Goal: Information Seeking & Learning: Find specific fact

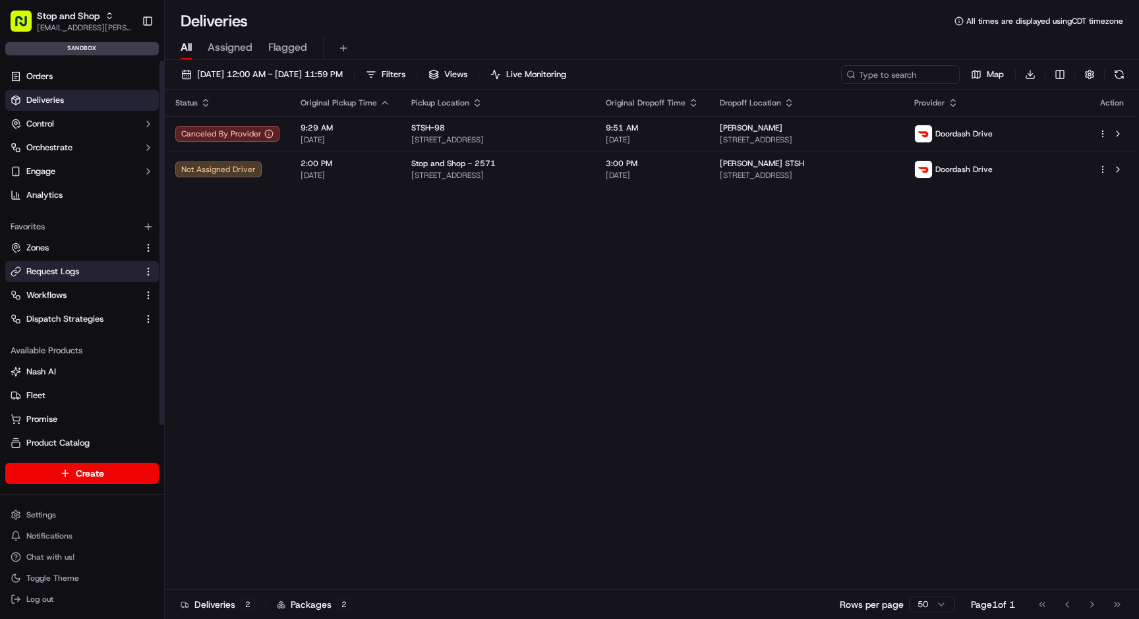
click at [60, 266] on span "Request Logs" at bounding box center [52, 272] width 53 height 12
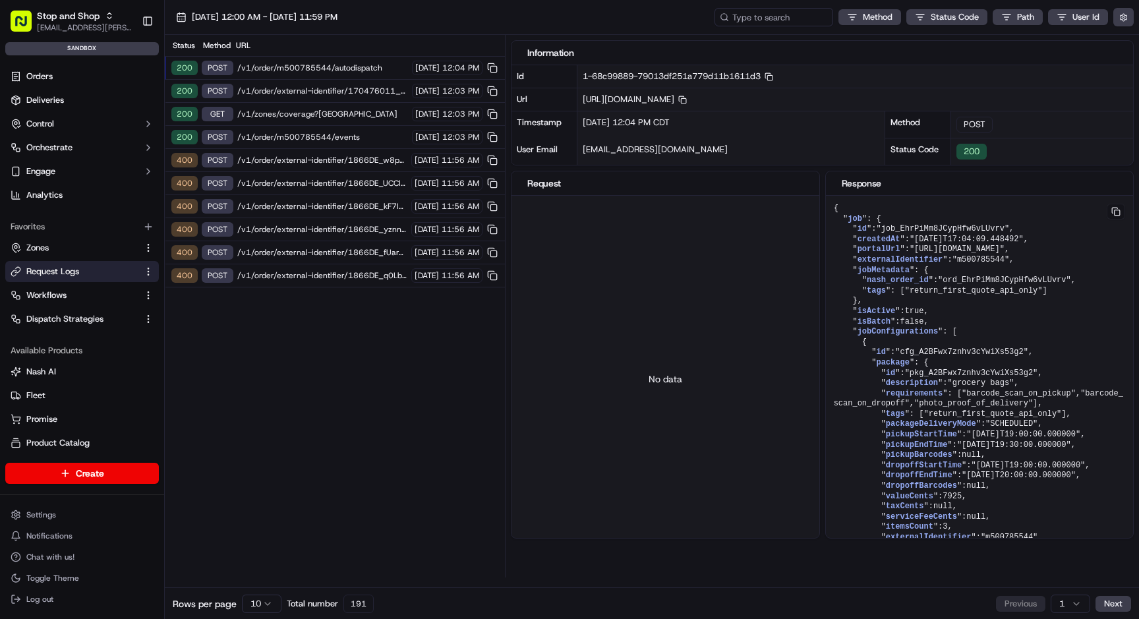
click at [312, 136] on span "/v1/order/m500785544/events" at bounding box center [322, 137] width 171 height 11
click at [347, 65] on span "/v1/order/m500785544/autodispatch" at bounding box center [322, 68] width 171 height 11
click at [346, 89] on span "/v1/order/external-identifier/170476011_mRQIHlvNdWsXyrBs" at bounding box center [322, 91] width 171 height 11
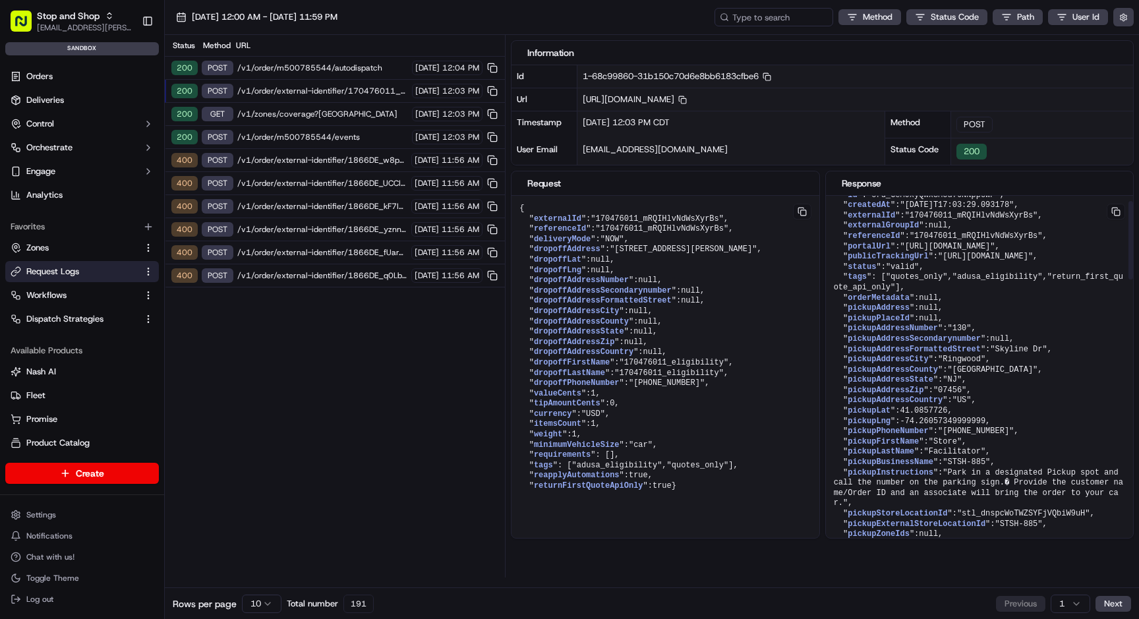
scroll to position [26, 0]
click at [266, 603] on html "Stop and Shop [EMAIL_ADDRESS][PERSON_NAME][DOMAIN_NAME] Toggle Sidebar sandbox …" at bounding box center [569, 309] width 1139 height 619
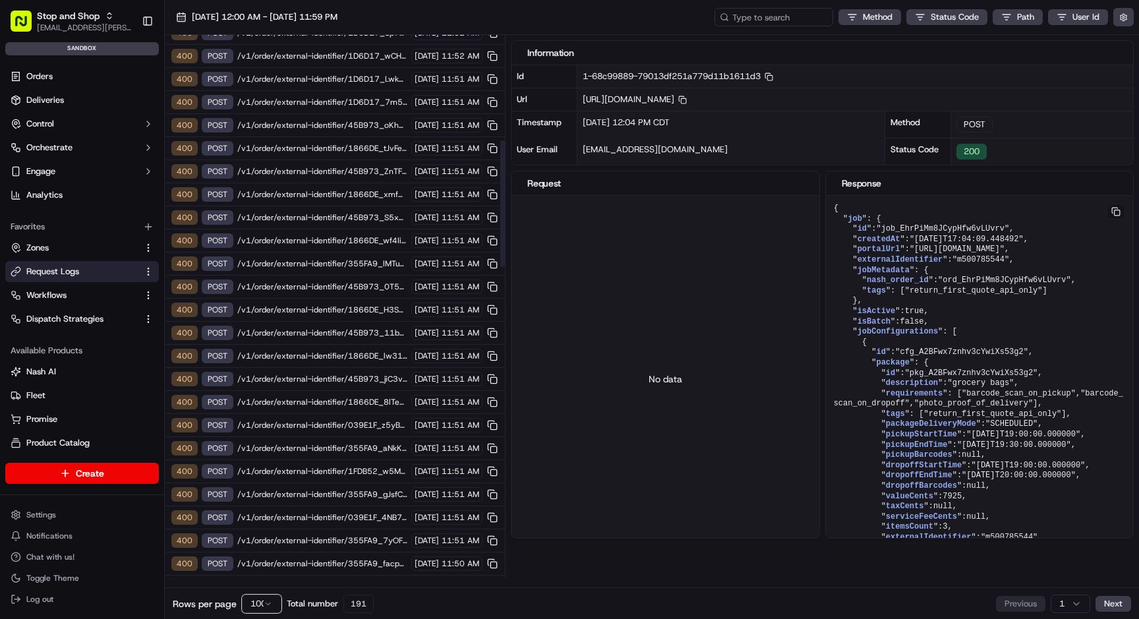
scroll to position [887, 0]
click at [306, 450] on span "/v1/order/external-identifier/1FDB52_w5MhrUuQoKAwIophhKg" at bounding box center [322, 449] width 170 height 11
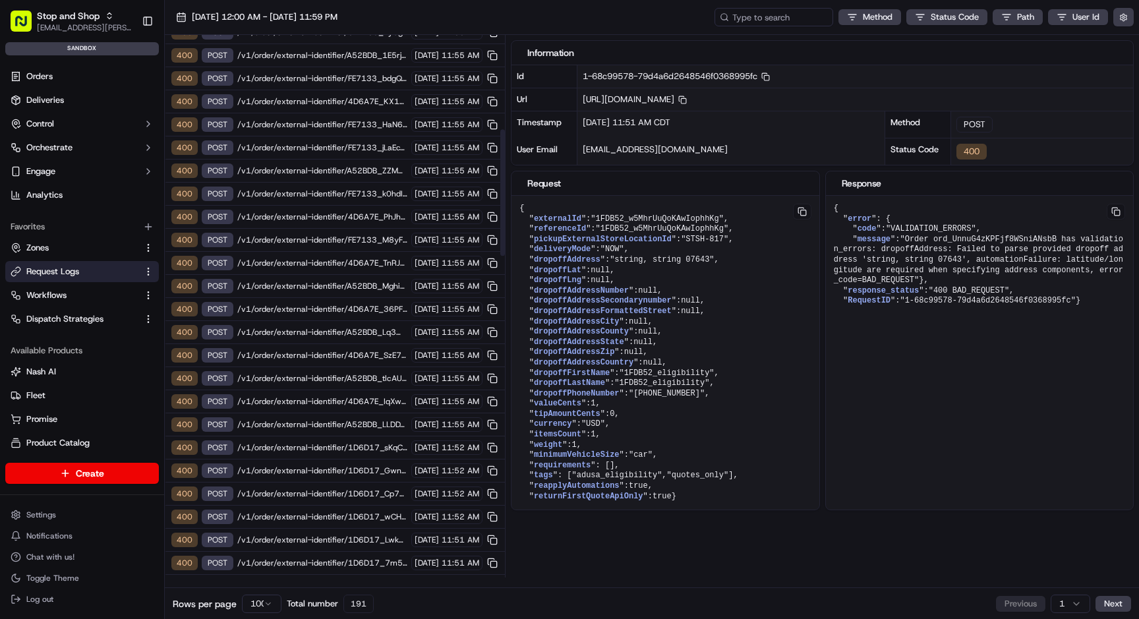
scroll to position [0, 0]
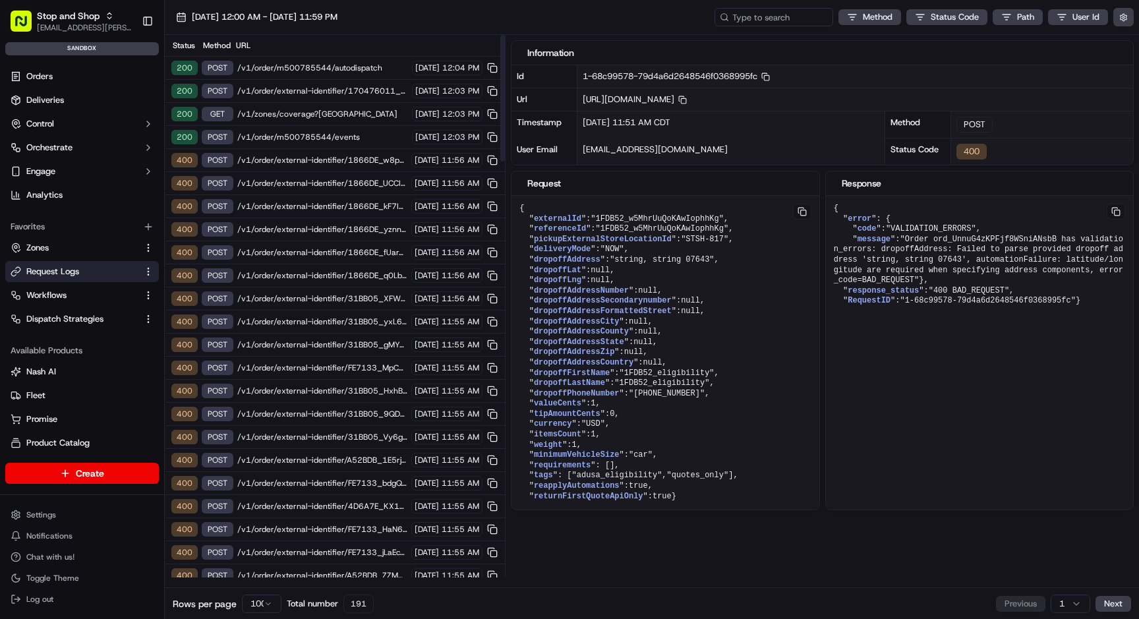
click at [305, 161] on span "/v1/order/external-identifier/1866DE_w8pdmjZrD2fJKwsWNoc" at bounding box center [322, 160] width 170 height 11
drag, startPoint x: 581, startPoint y: 260, endPoint x: 513, endPoint y: 262, distance: 67.9
click at [513, 262] on pre "{ " externalId ": "1866DE_w8pdmjZrD2fJKwsWNoc" , " referenceId ": "1866DE_w8pdm…" at bounding box center [664, 353] width 307 height 314
copy pre "" dropoffAddress ": "string, string 06525" ,"
click at [343, 92] on span "/v1/order/external-identifier/170476011_mRQIHlvNdWsXyrBs" at bounding box center [322, 91] width 171 height 11
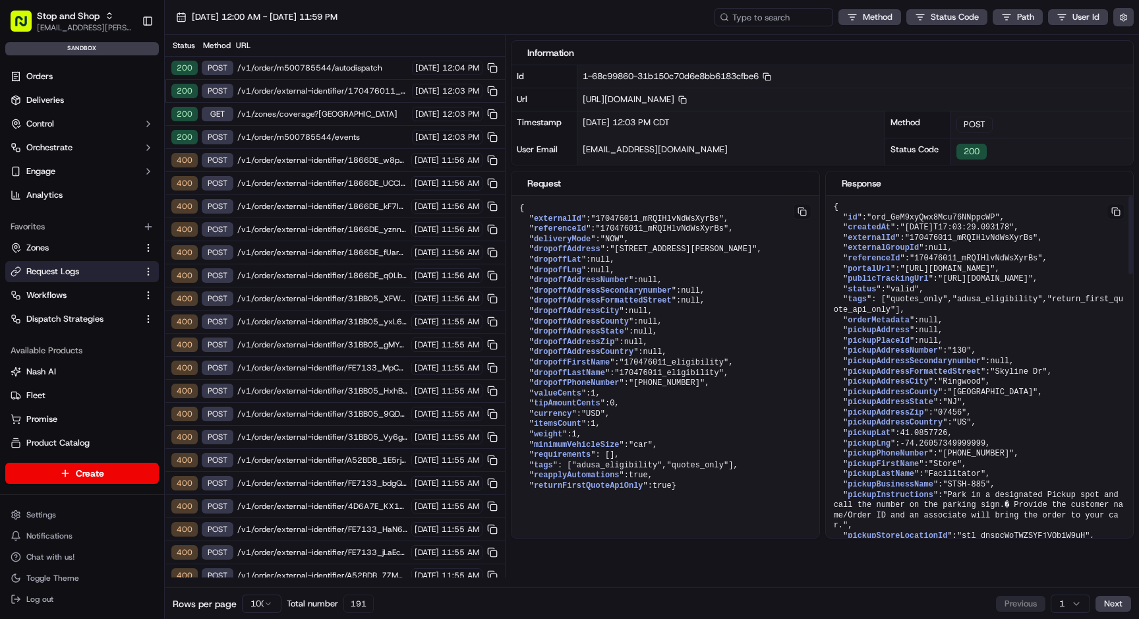
scroll to position [3, 0]
click at [687, 99] on rect "button" at bounding box center [683, 101] width 5 height 5
click at [606, 301] on span "dropoffAddressFormattedStreet" at bounding box center [603, 300] width 138 height 9
drag, startPoint x: 520, startPoint y: 208, endPoint x: 611, endPoint y: 535, distance: 339.9
click at [611, 500] on pre "{ " externalId ": "170476011_mRQIHlvNdWsXyrBs" , " referenceId ": "170476011_mR…" at bounding box center [664, 348] width 307 height 304
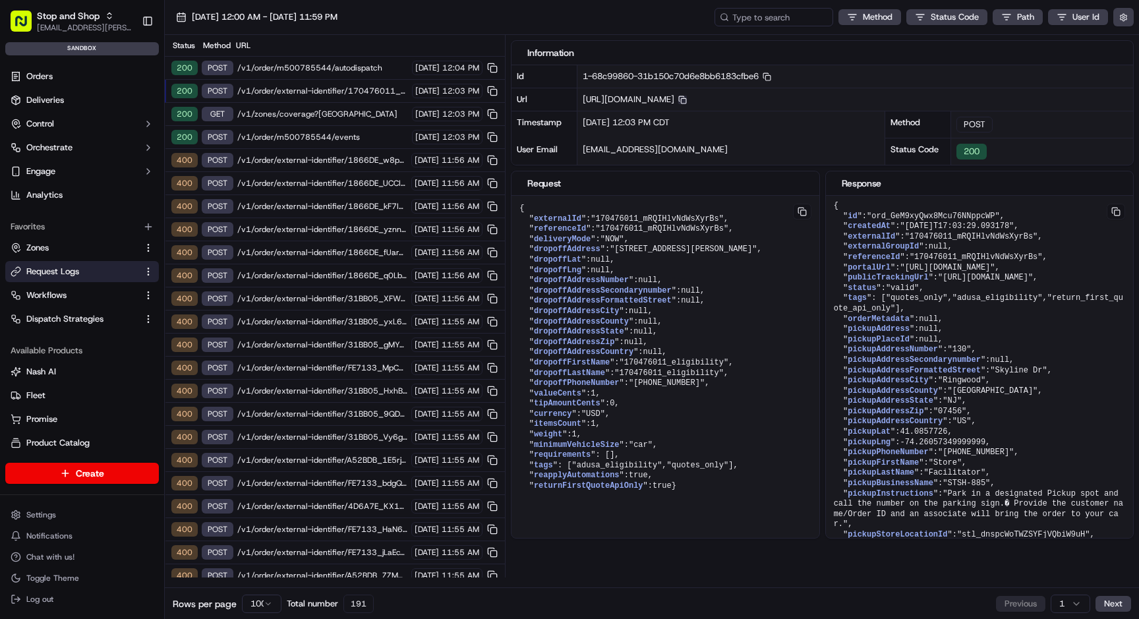
copy pre "{ " externalId ": "170476011_mRQIHlvNdWsXyrBs" , " referenceId ": "170476011_mR…"
click at [57, 316] on span "Dispatch Strategies" at bounding box center [64, 319] width 77 height 12
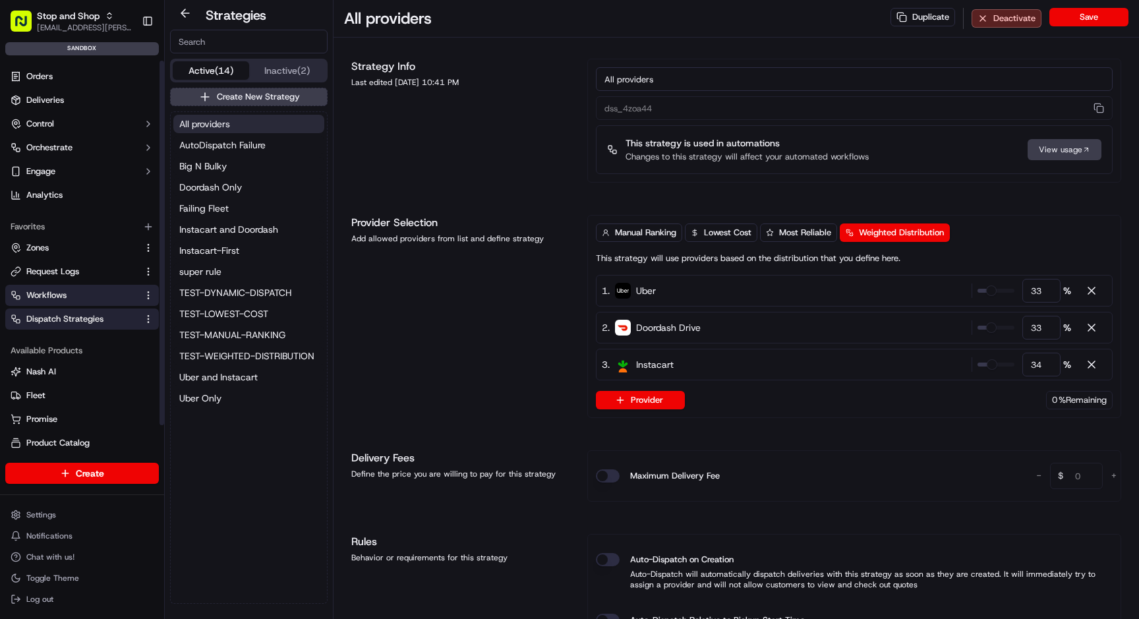
click at [66, 293] on span "Workflows" at bounding box center [46, 295] width 40 height 12
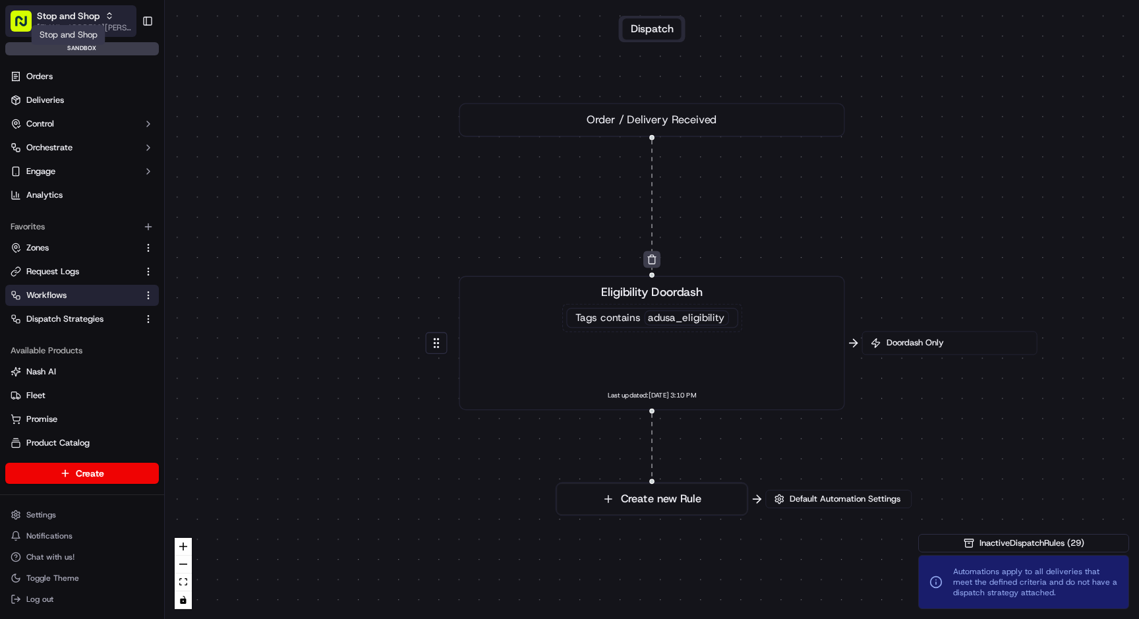
click at [71, 19] on span "Stop and Shop" at bounding box center [68, 15] width 63 height 13
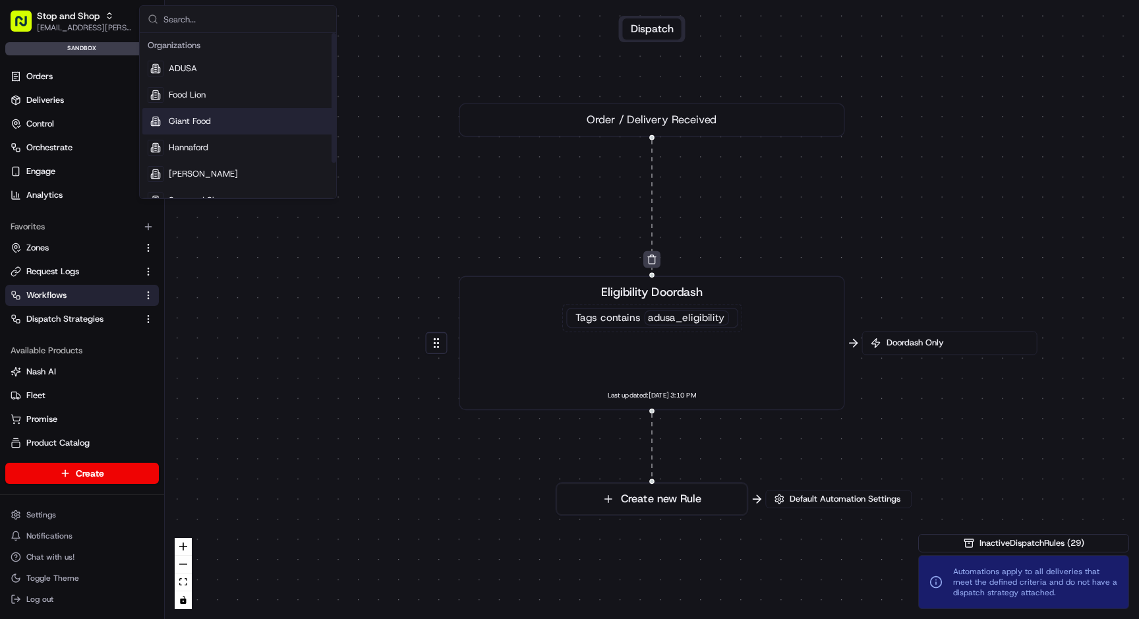
click at [196, 128] on div "Giant Food" at bounding box center [237, 121] width 191 height 26
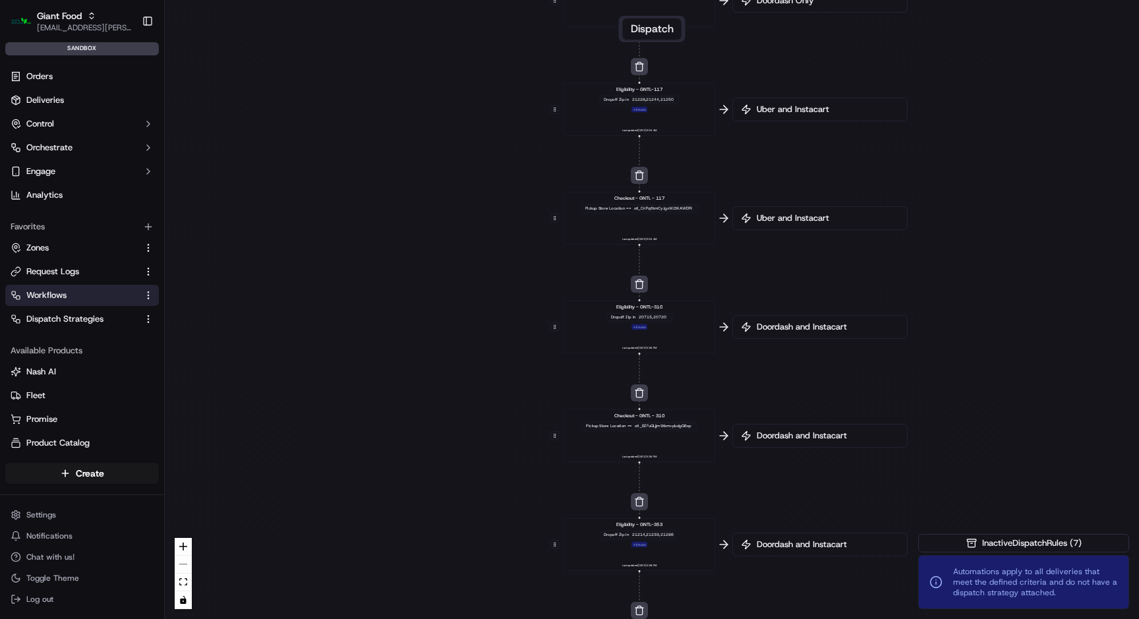
drag, startPoint x: 474, startPoint y: 425, endPoint x: 463, endPoint y: 266, distance: 159.2
click at [461, 266] on div "0 0 0 0 0 0 0 0 0 0 0 Order / Delivery Received Eligibility - GNTL-2351 Dropoff…" at bounding box center [652, 309] width 974 height 619
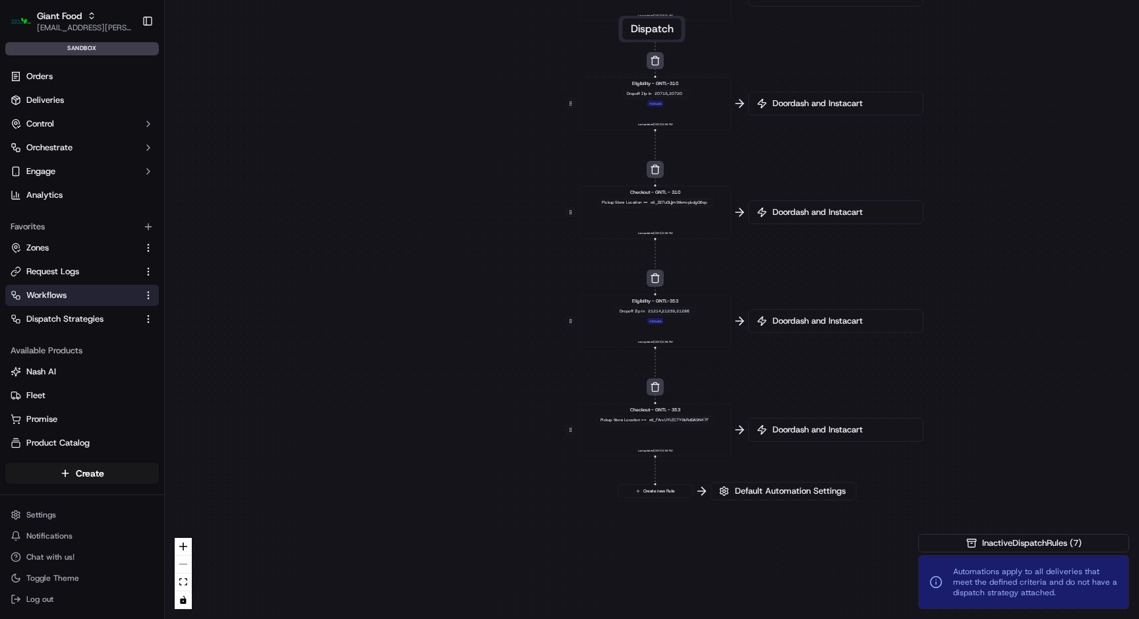
drag, startPoint x: 414, startPoint y: 427, endPoint x: 429, endPoint y: 202, distance: 225.2
click at [429, 202] on div "0 0 0 0 0 0 0 0 0 0 0 Order / Delivery Received Eligibility - GNTL-2351 Dropoff…" at bounding box center [652, 309] width 974 height 619
click at [770, 488] on span "Default Automation Settings" at bounding box center [789, 490] width 116 height 12
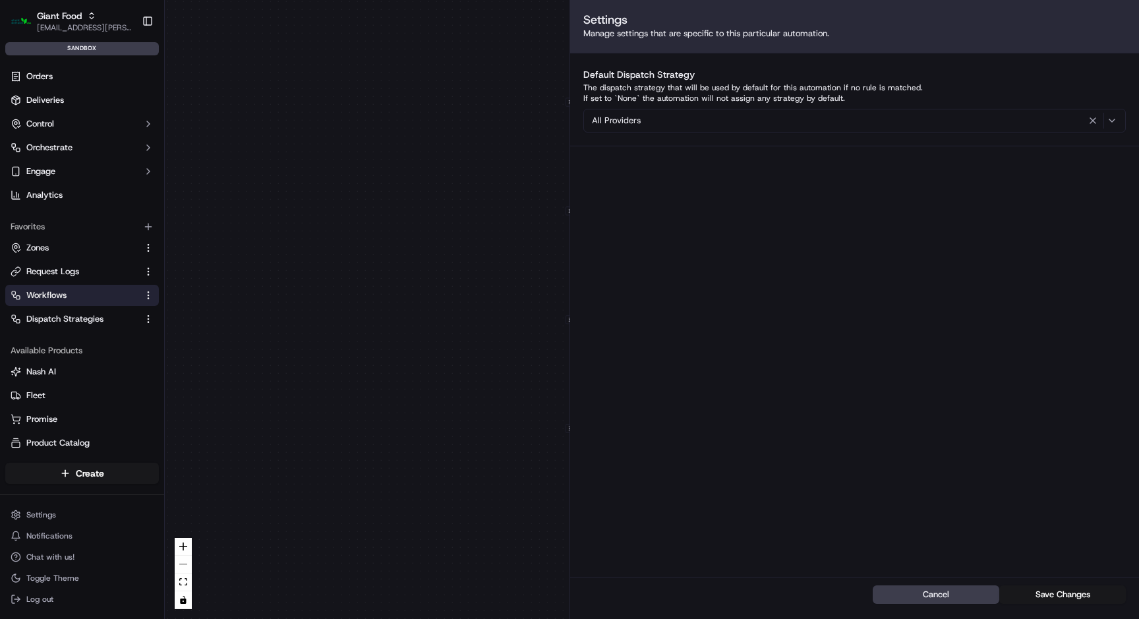
click at [366, 190] on div "0 0 0 0 0 0 0 0 0 0 0 Order / Delivery Received Eligibility - GNTL-2351 Dropoff…" at bounding box center [652, 309] width 974 height 619
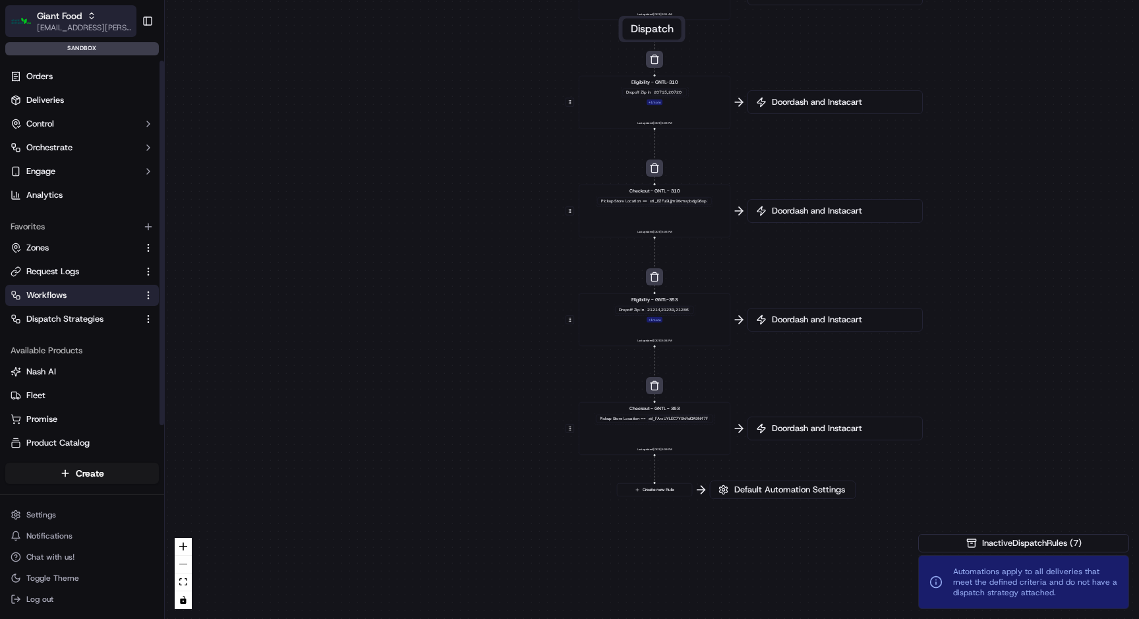
click at [64, 24] on span "[EMAIL_ADDRESS][PERSON_NAME][DOMAIN_NAME]" at bounding box center [84, 27] width 94 height 11
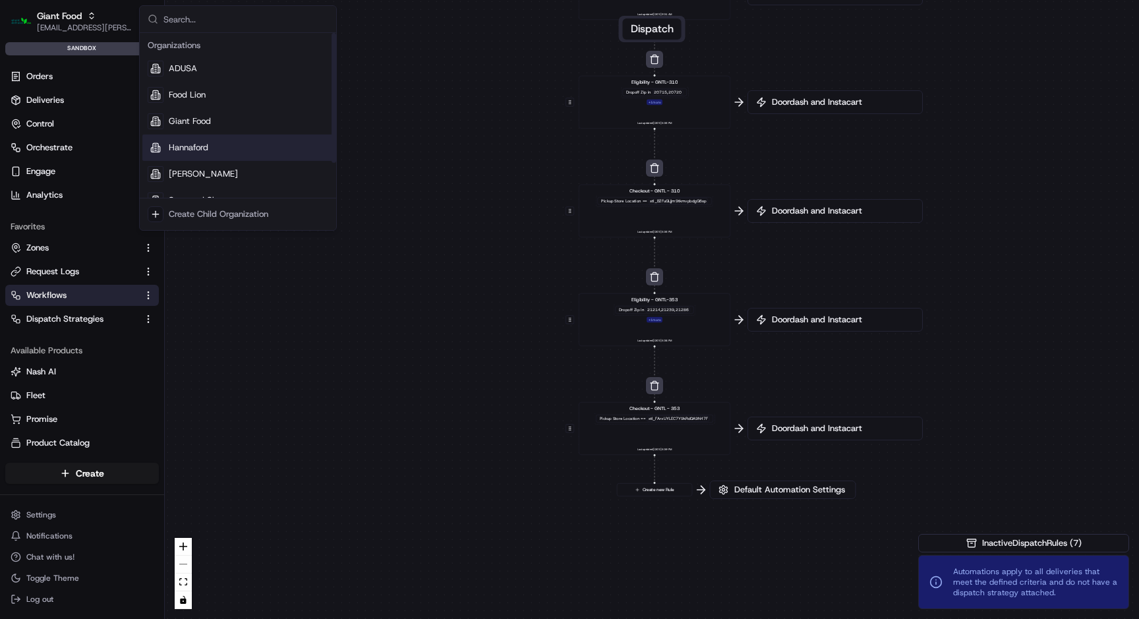
click at [207, 144] on span "Hannaford" at bounding box center [189, 148] width 40 height 12
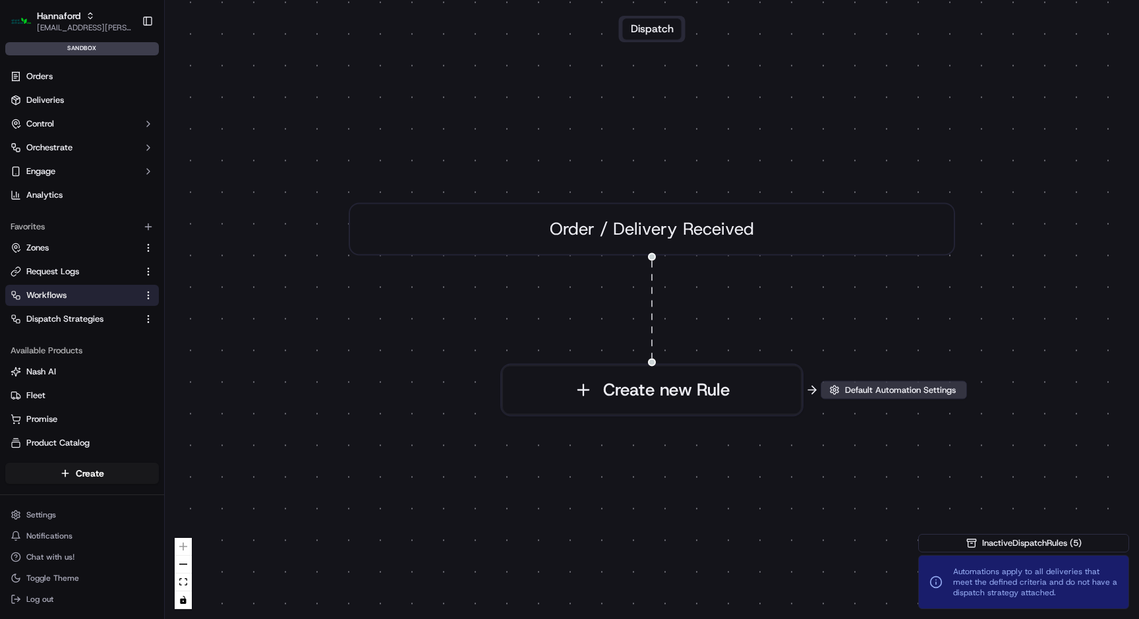
click at [889, 393] on span "Default Automation Settings" at bounding box center [900, 390] width 116 height 12
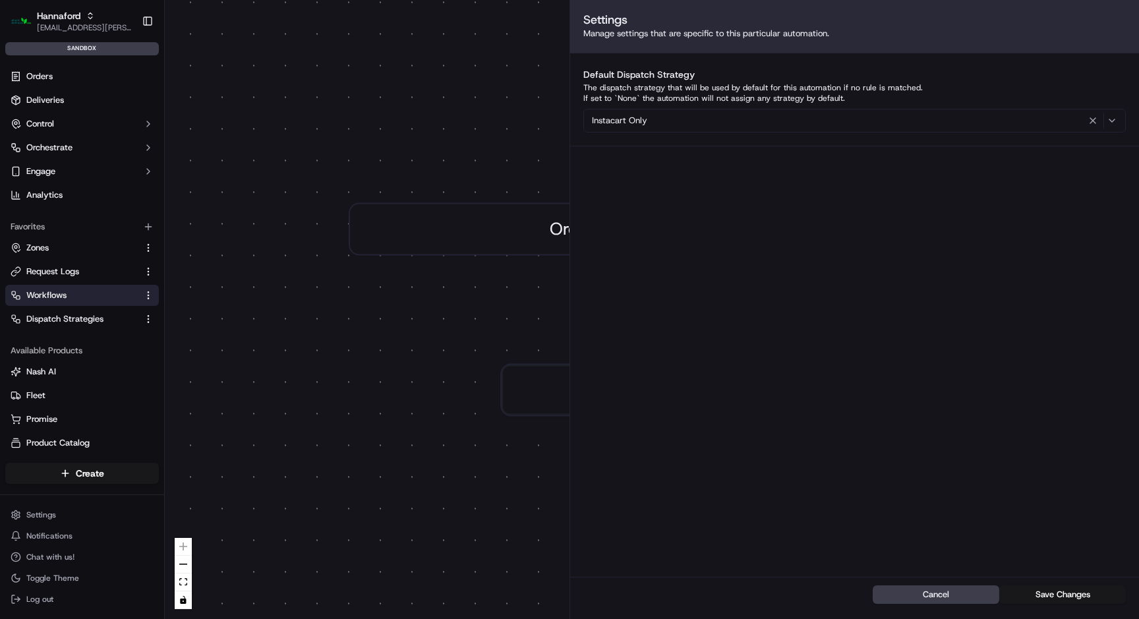
click at [212, 42] on div "0 Order / Delivery Received Create new Rule" at bounding box center [652, 309] width 974 height 619
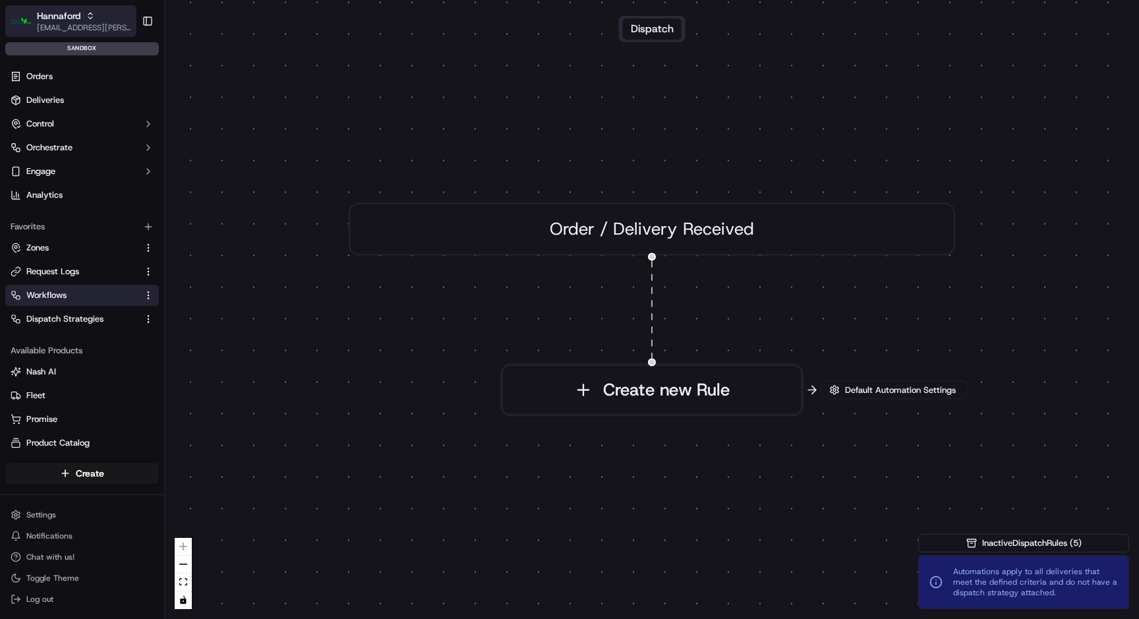
click at [92, 20] on div "Hannaford" at bounding box center [84, 15] width 94 height 13
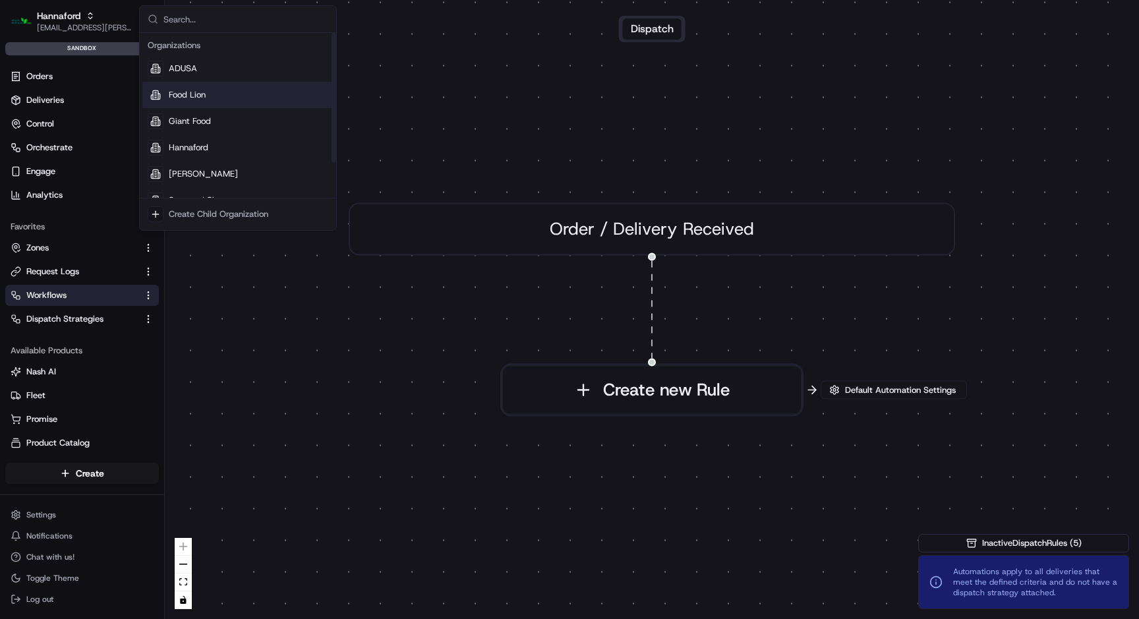
click at [204, 91] on span "Food Lion" at bounding box center [187, 95] width 37 height 12
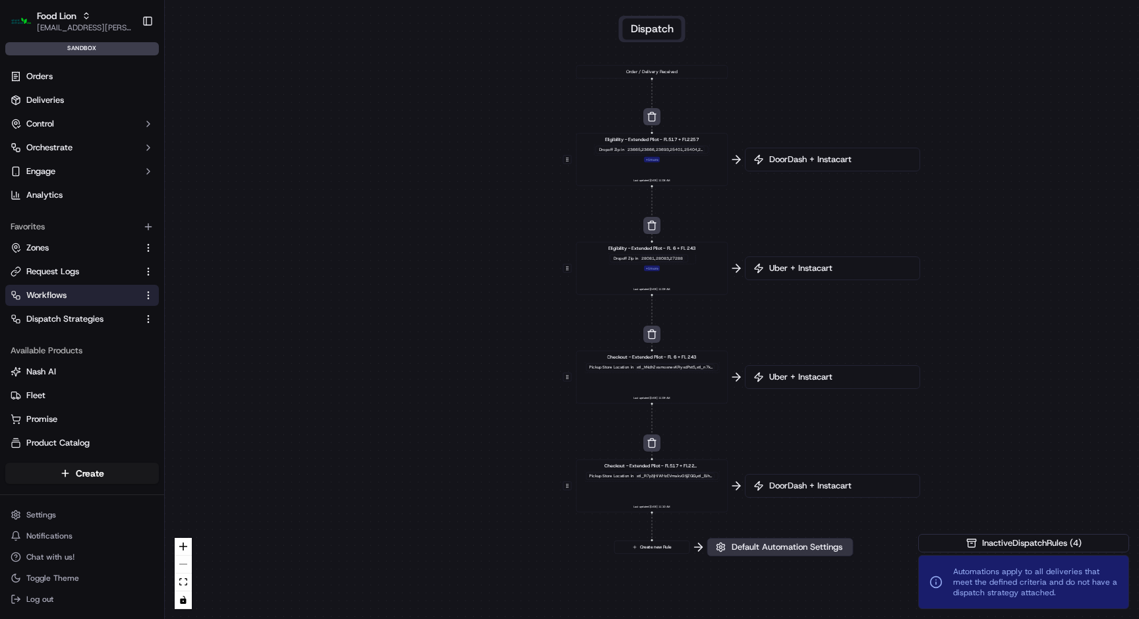
click at [759, 546] on span "Default Automation Settings" at bounding box center [787, 547] width 116 height 12
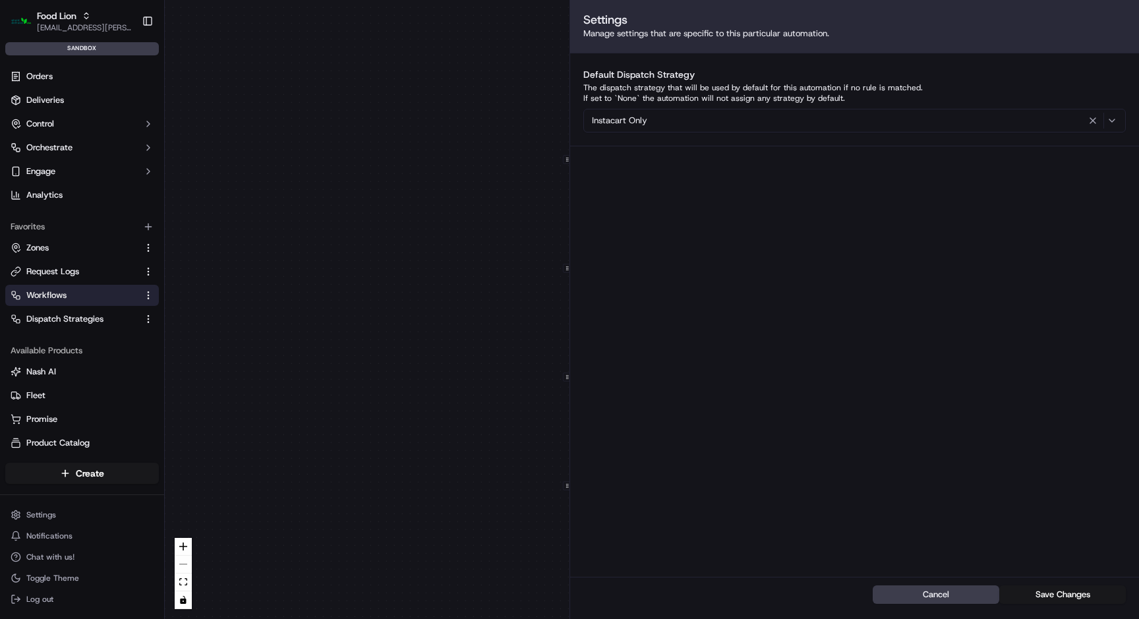
click at [346, 288] on div "0 0 0 0 0 Order / Delivery Received Eligibility - Extended Pilot - FL517 + FL22…" at bounding box center [652, 309] width 974 height 619
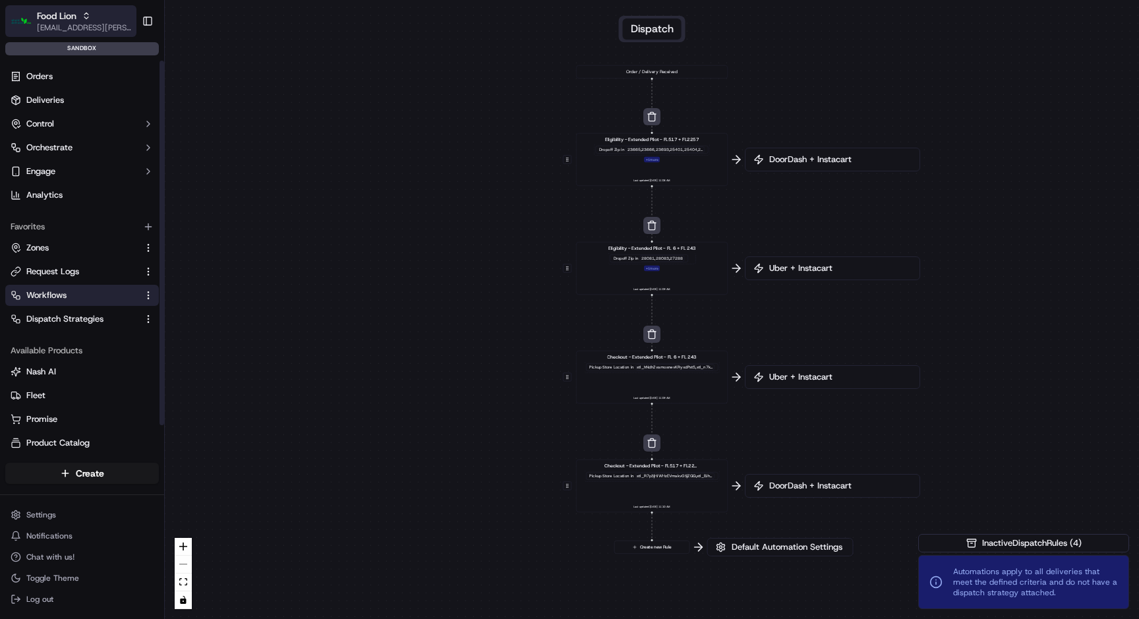
click at [76, 24] on span "[EMAIL_ADDRESS][PERSON_NAME][DOMAIN_NAME]" at bounding box center [84, 27] width 94 height 11
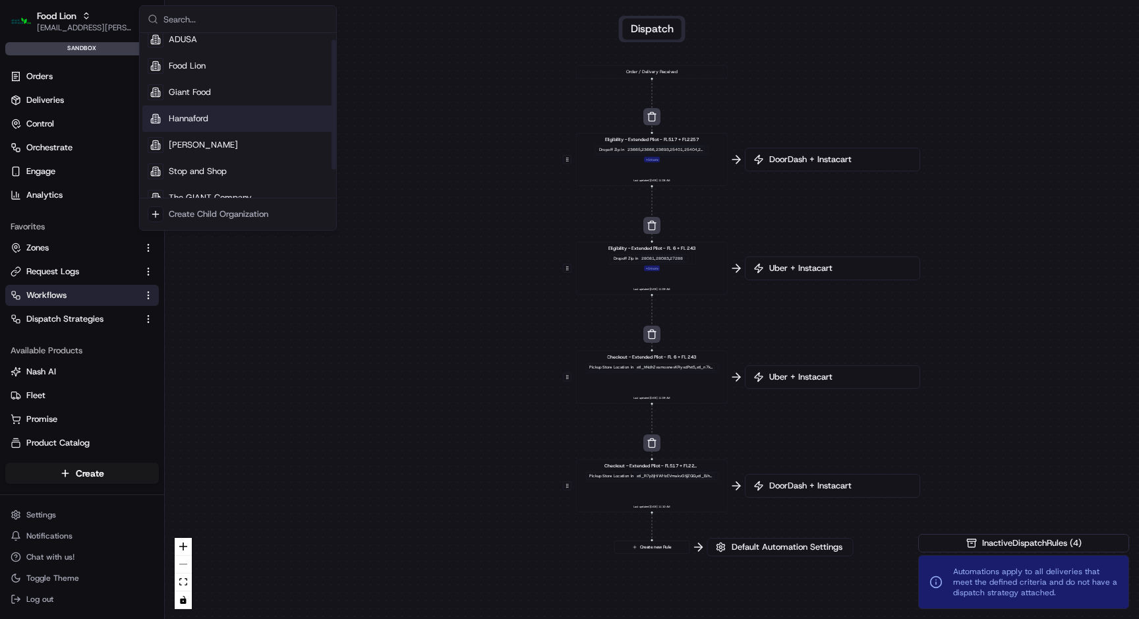
scroll to position [45, 0]
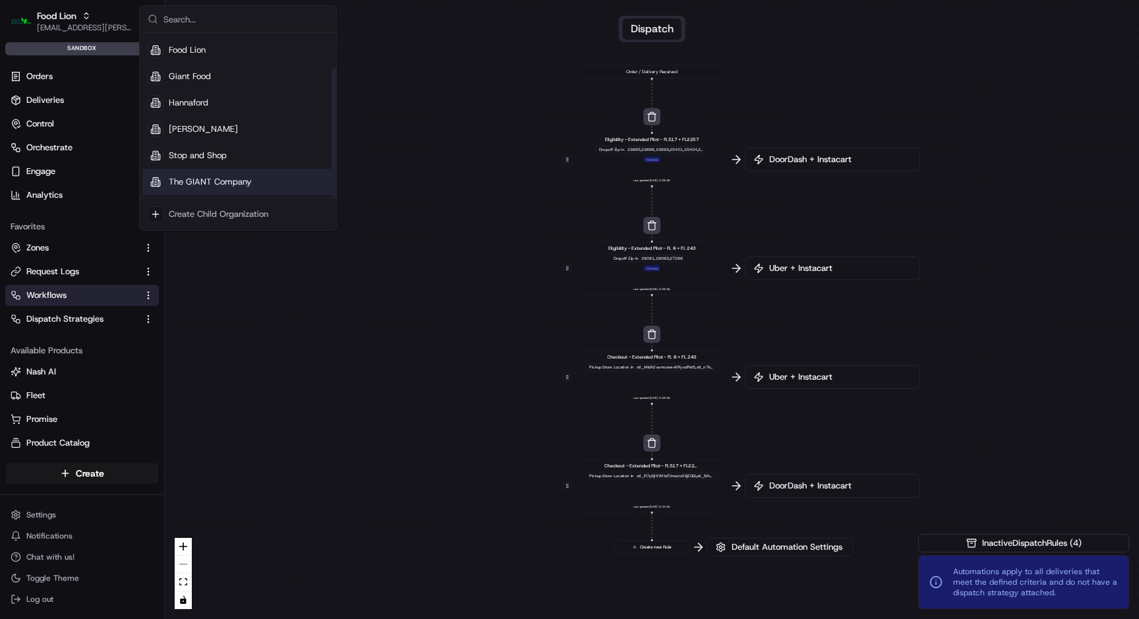
click at [222, 171] on div "The GIANT Company" at bounding box center [237, 182] width 191 height 26
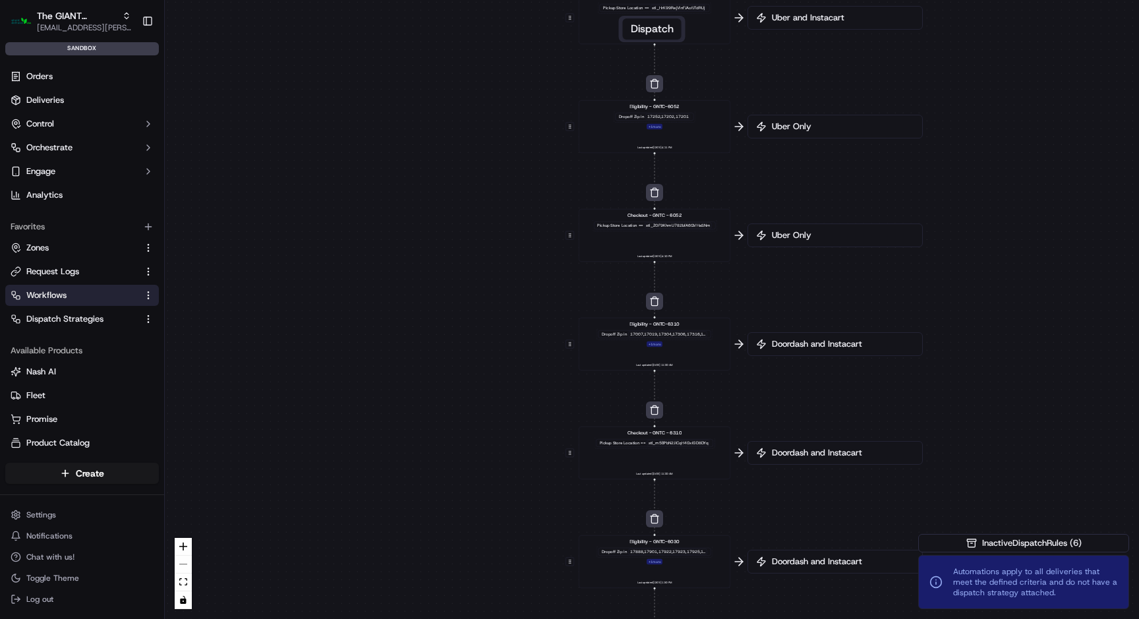
drag, startPoint x: 385, startPoint y: 407, endPoint x: 355, endPoint y: 205, distance: 203.9
click at [355, 205] on div "0 0 0 0 0 0 0 0 0 Order / Delivery Received Eligibility - GNTC-6267 Dropoff Zip…" at bounding box center [652, 309] width 974 height 619
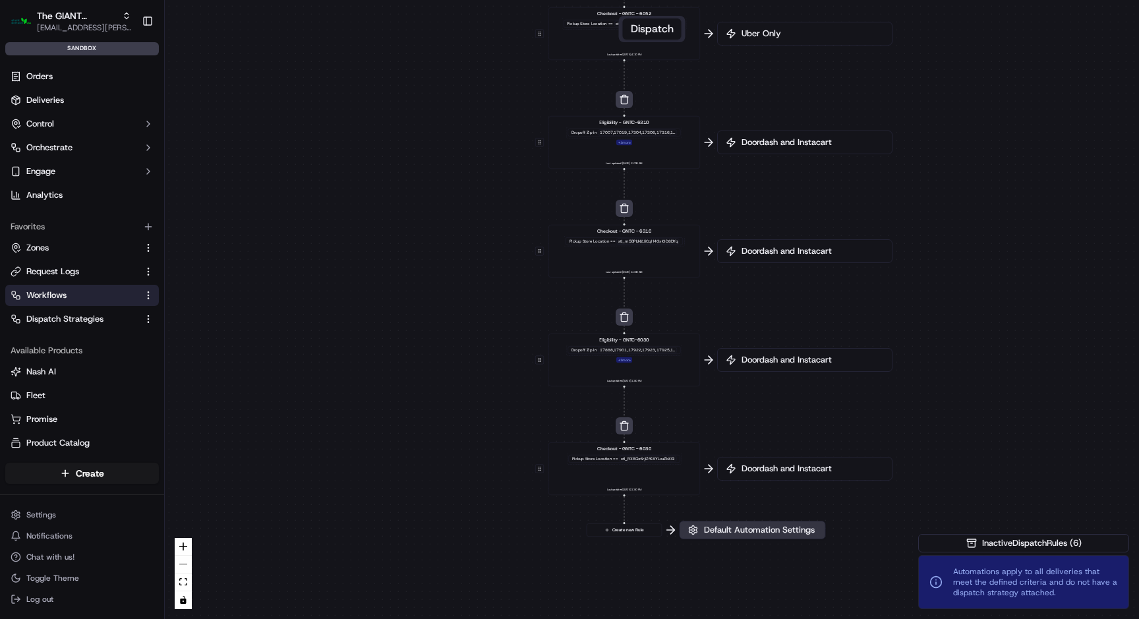
click at [738, 531] on span "Default Automation Settings" at bounding box center [759, 530] width 116 height 12
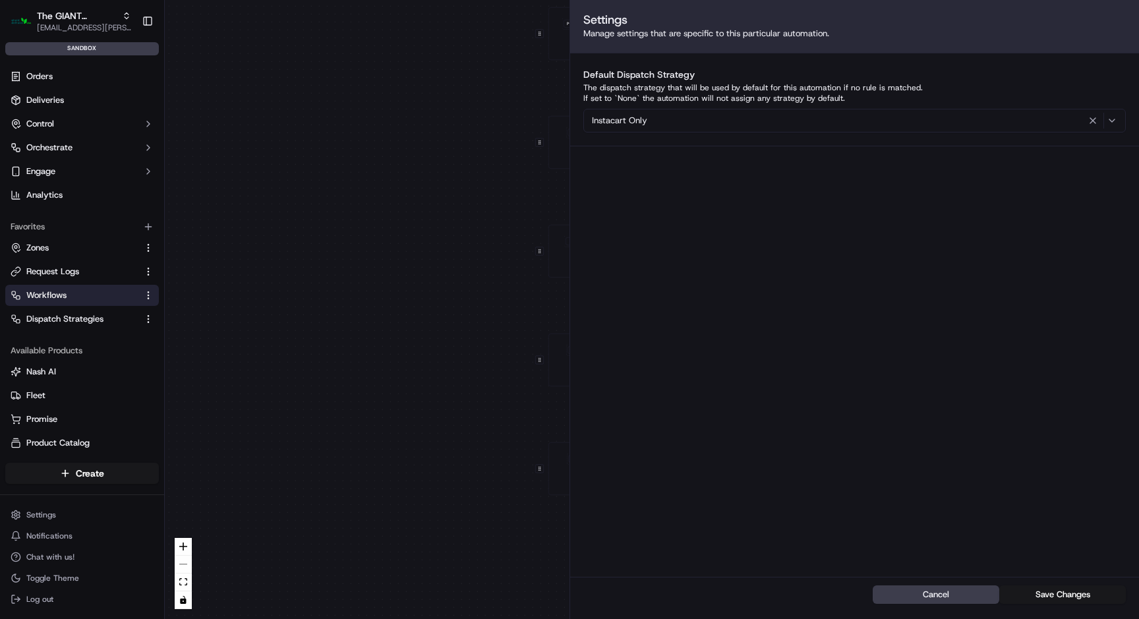
click at [260, 240] on div "0 0 0 0 0 0 0 0 0 Order / Delivery Received Eligibility - GNTC-6267 Dropoff Zip…" at bounding box center [652, 309] width 974 height 619
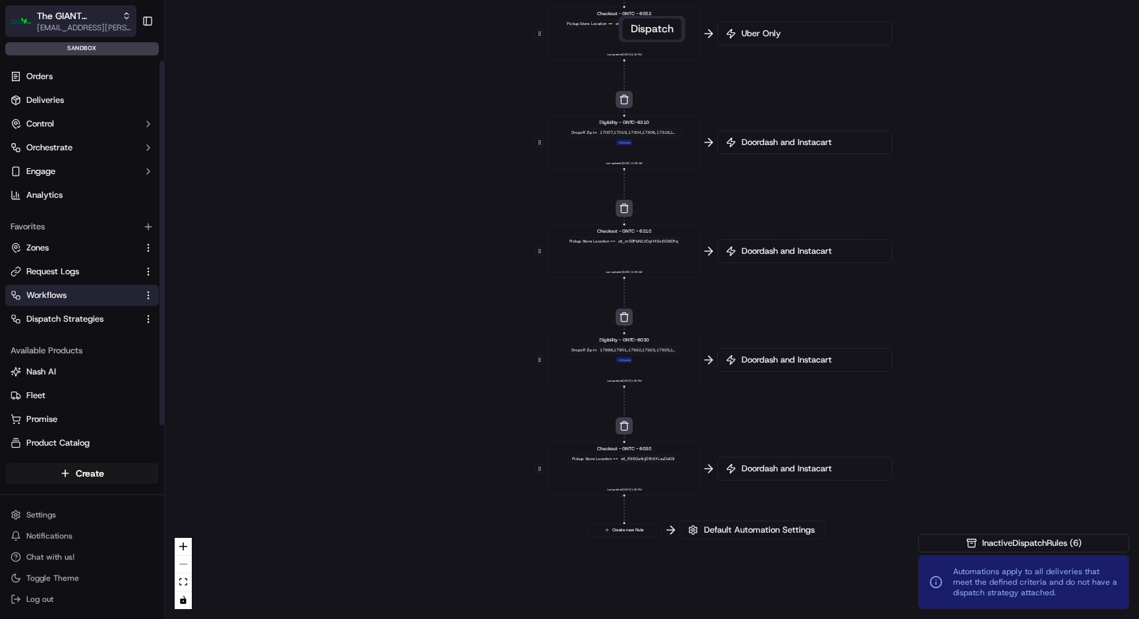
click at [70, 23] on span "[EMAIL_ADDRESS][PERSON_NAME][DOMAIN_NAME]" at bounding box center [84, 27] width 94 height 11
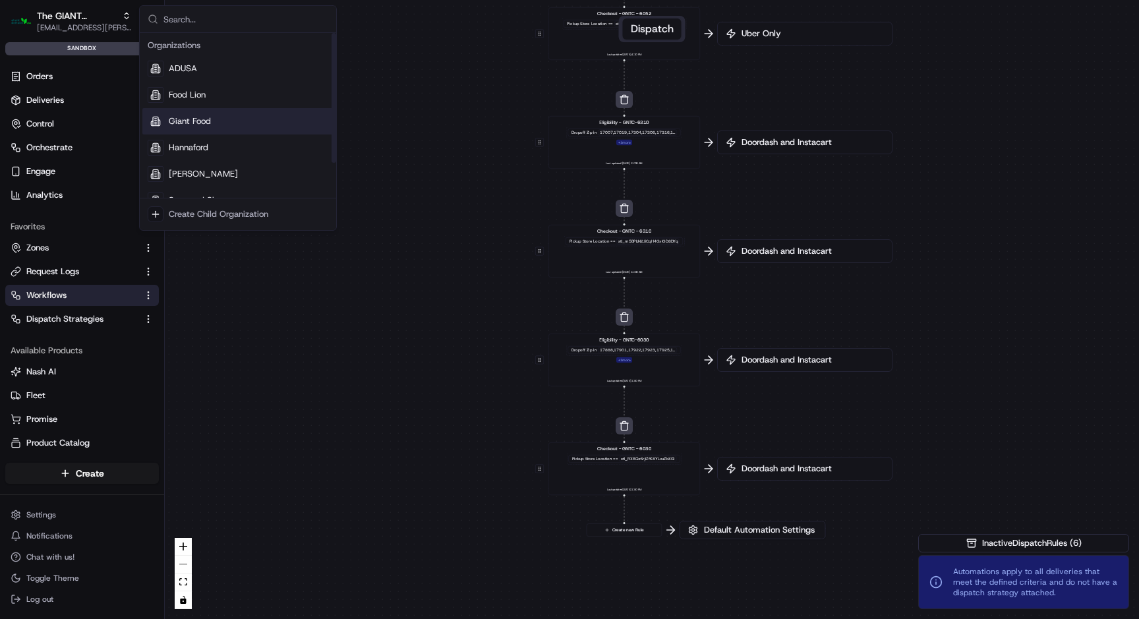
click at [188, 119] on span "Giant Food" at bounding box center [190, 121] width 42 height 12
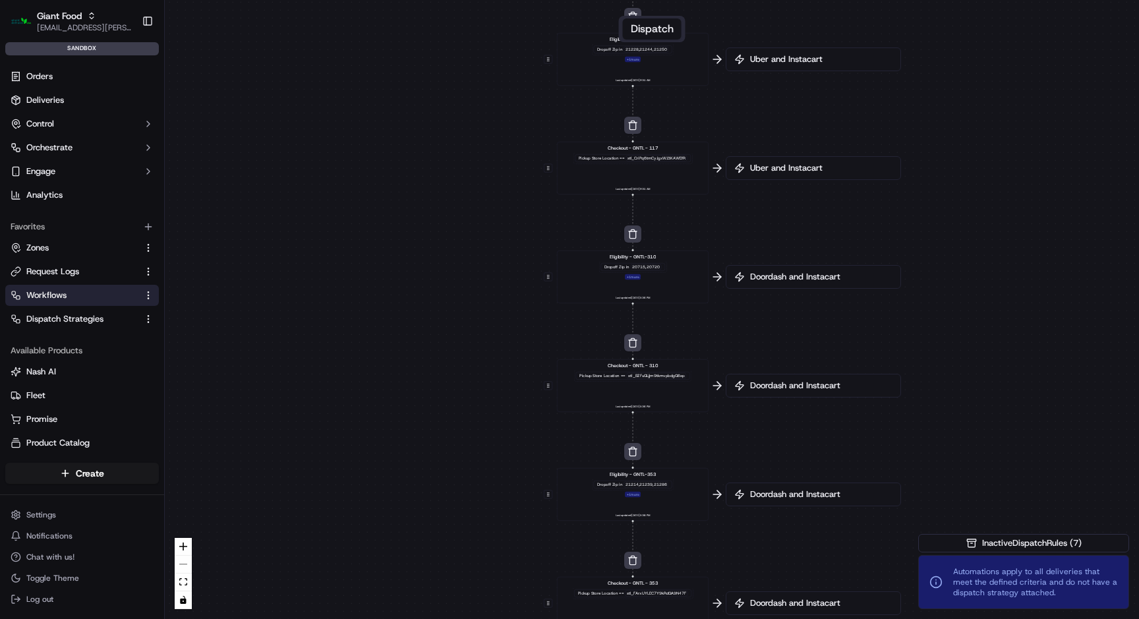
drag, startPoint x: 461, startPoint y: 464, endPoint x: 442, endPoint y: 255, distance: 209.8
click at [442, 255] on div "0 0 0 0 0 0 0 0 0 0 0 Order / Delivery Received Eligibility - GNTL-2351 Dropoff…" at bounding box center [652, 309] width 974 height 619
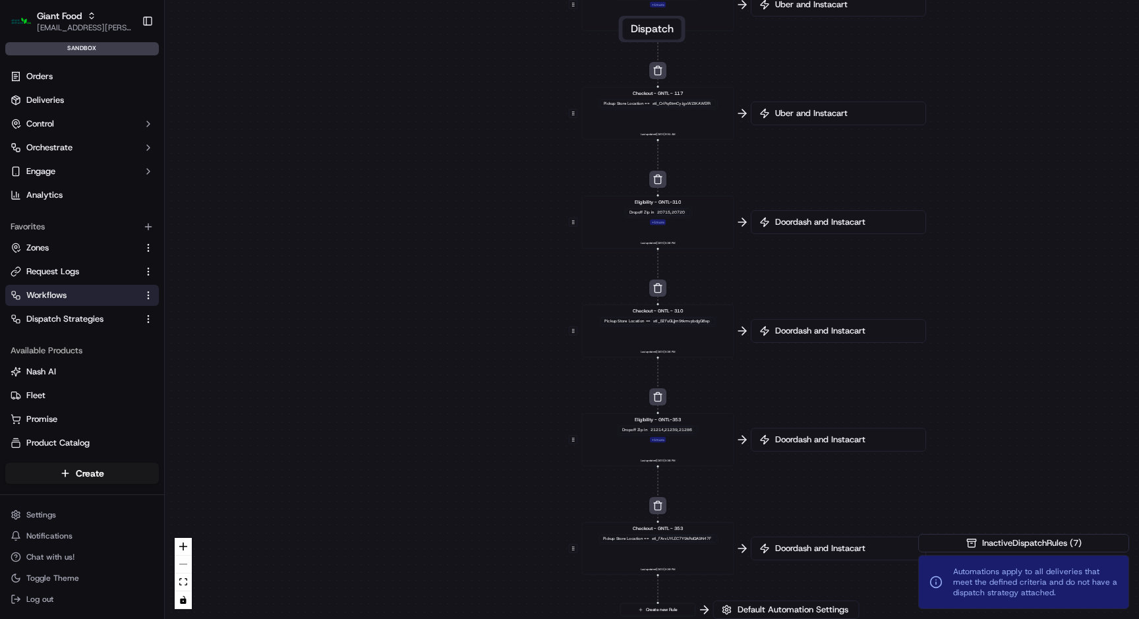
drag, startPoint x: 363, startPoint y: 488, endPoint x: 406, endPoint y: 284, distance: 208.7
click at [406, 284] on div "0 0 0 0 0 0 0 0 0 0 0 Order / Delivery Received Eligibility - GNTL-2351 Dropoff…" at bounding box center [652, 309] width 974 height 619
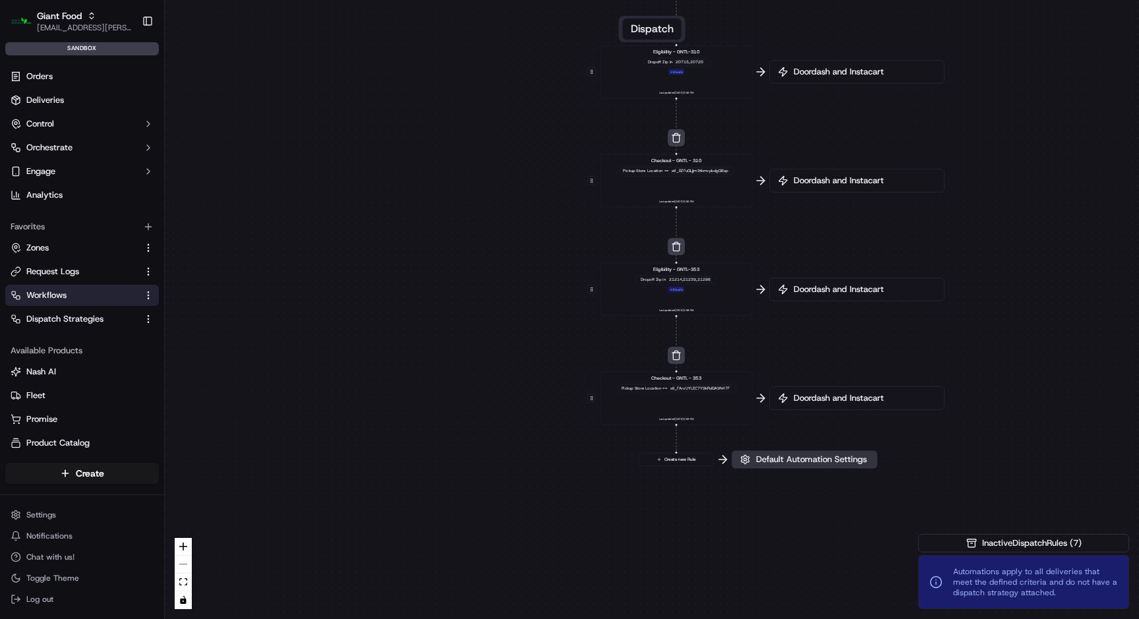
click at [788, 455] on span "Default Automation Settings" at bounding box center [811, 459] width 116 height 12
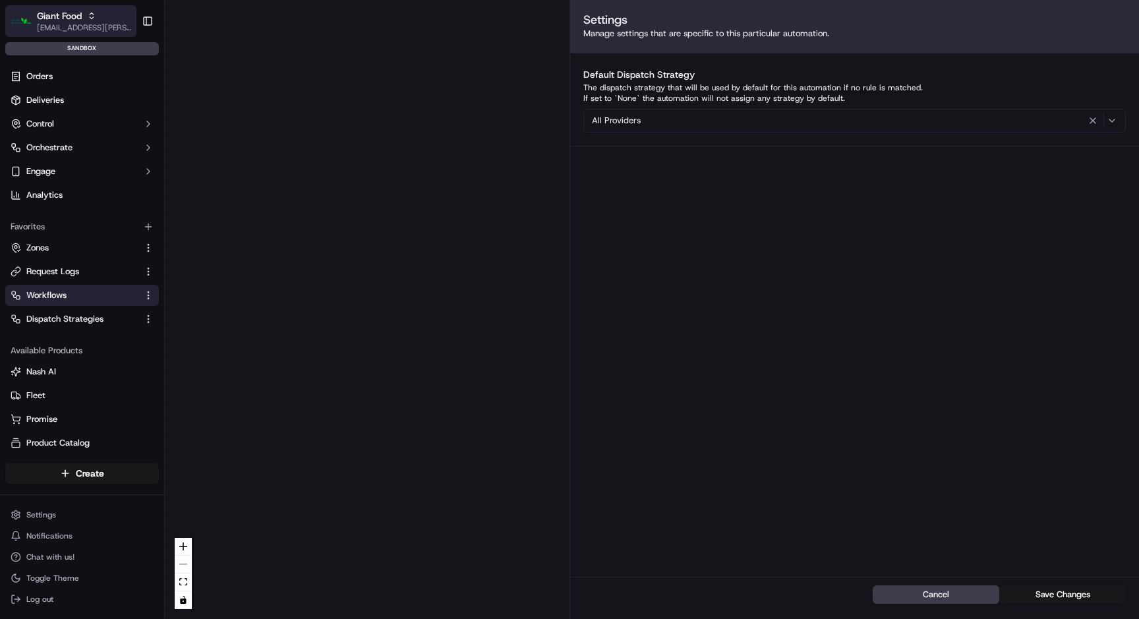
click at [66, 22] on span "[EMAIL_ADDRESS][PERSON_NAME][DOMAIN_NAME]" at bounding box center [84, 27] width 94 height 11
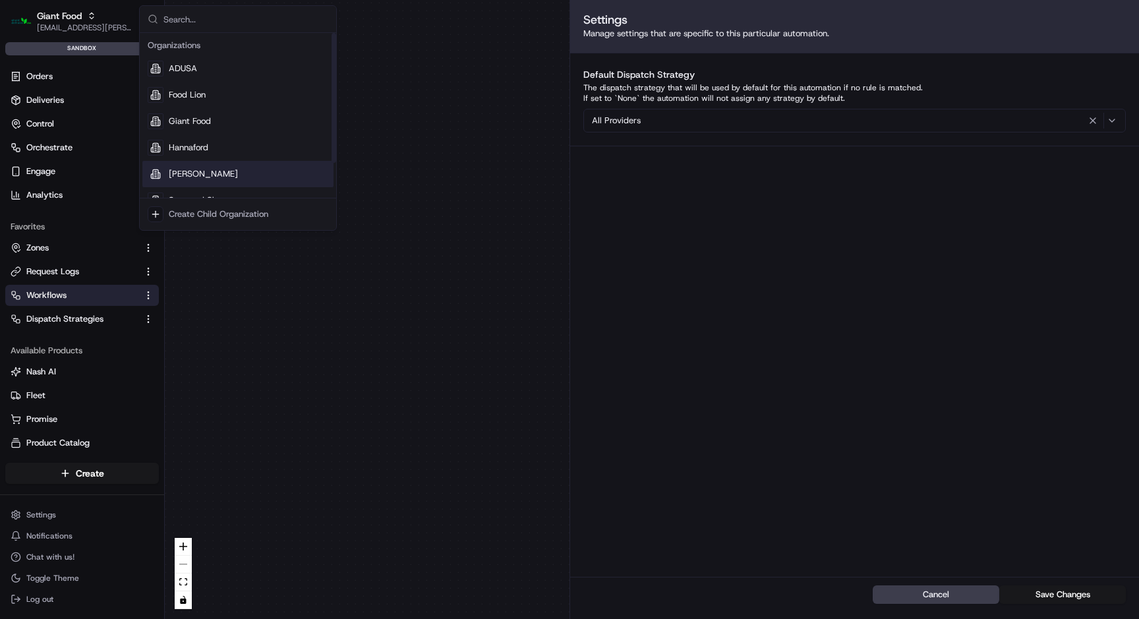
click at [216, 183] on div "Martin's" at bounding box center [237, 174] width 191 height 26
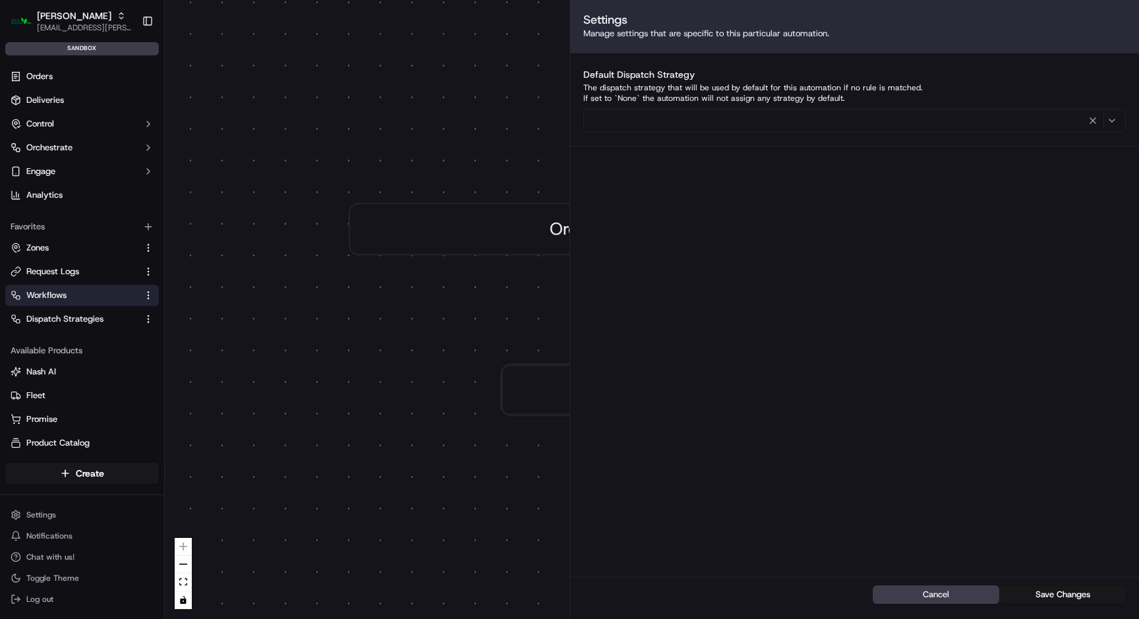
click at [345, 357] on div "0 Order / Delivery Received Create new Rule" at bounding box center [652, 309] width 974 height 619
click at [942, 599] on button "Cancel" at bounding box center [936, 594] width 127 height 18
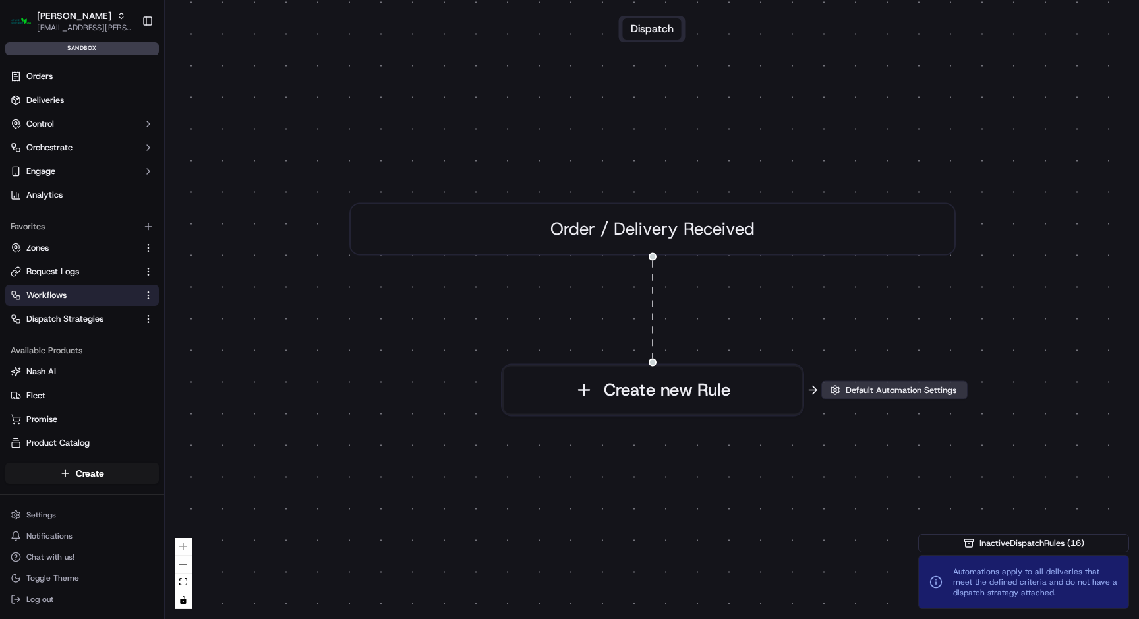
click at [903, 386] on span "Default Automation Settings" at bounding box center [901, 390] width 116 height 12
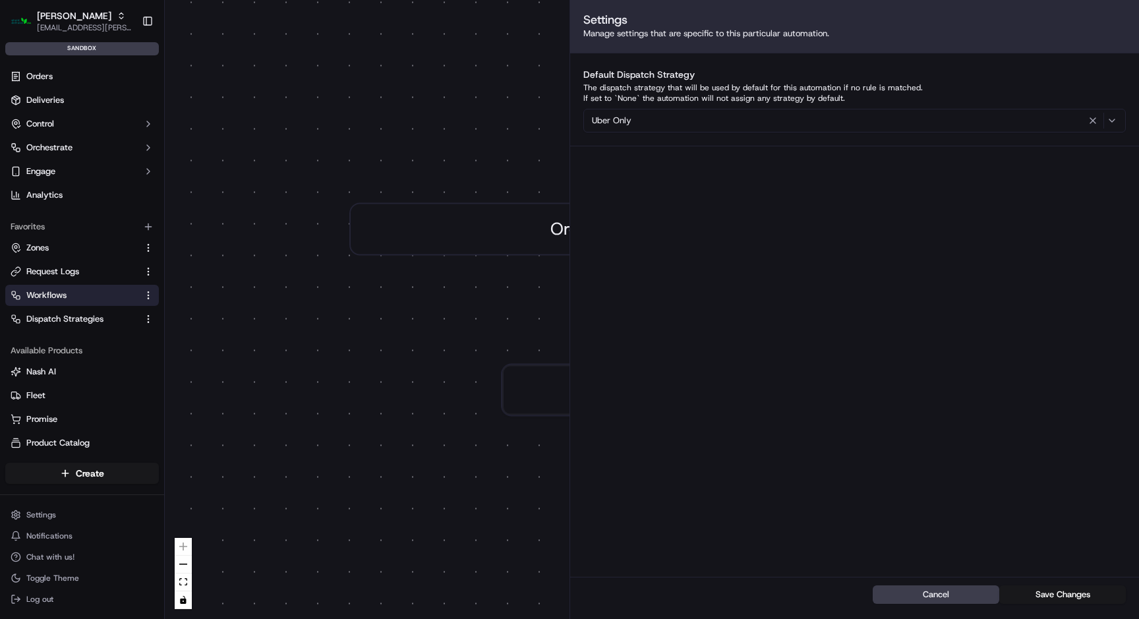
click at [425, 357] on div "0 Order / Delivery Received Create new Rule" at bounding box center [652, 309] width 974 height 619
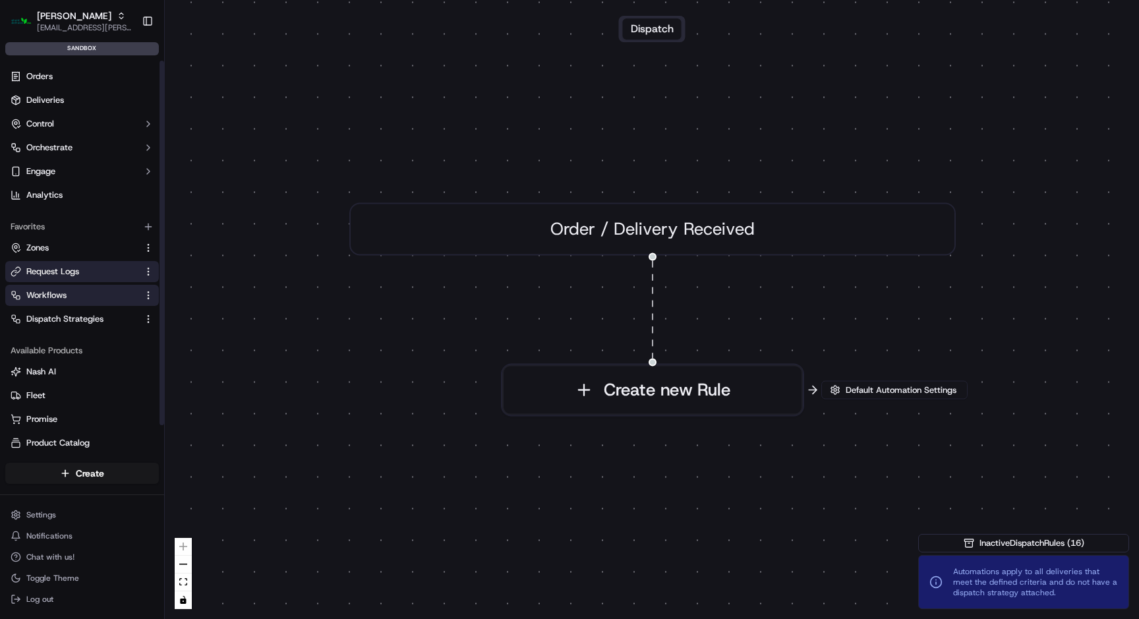
click at [92, 277] on button "Request Logs" at bounding box center [82, 271] width 154 height 21
click at [87, 275] on link "Request Logs" at bounding box center [74, 272] width 127 height 12
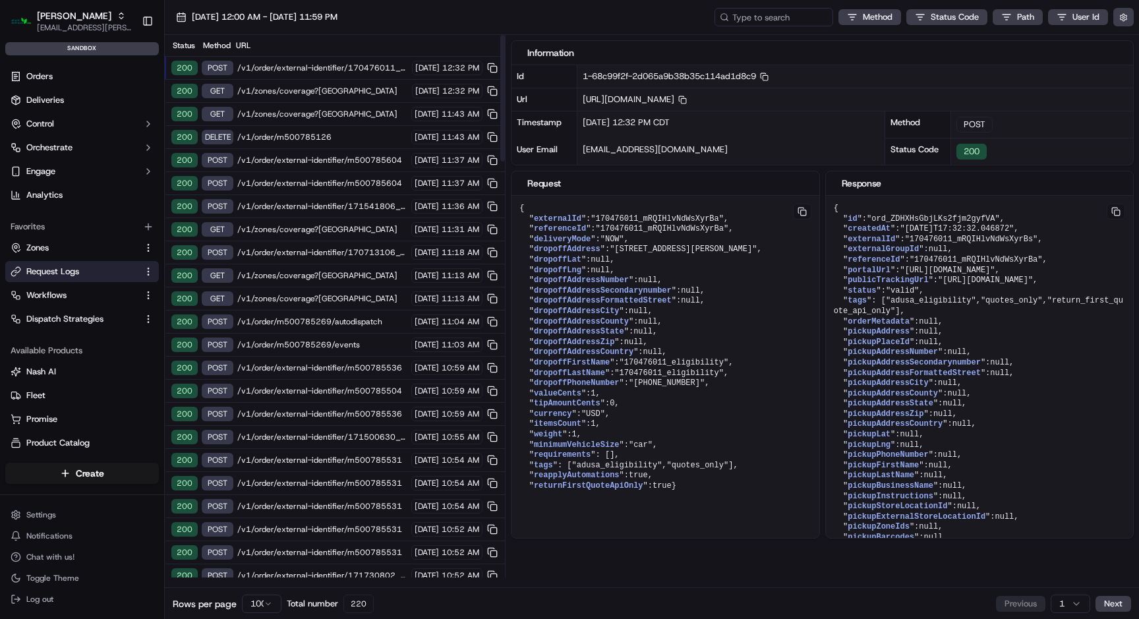
click at [336, 65] on span "/v1/order/external-identifier/170476011_mRQIHlvNdWsXyrBs" at bounding box center [322, 68] width 171 height 11
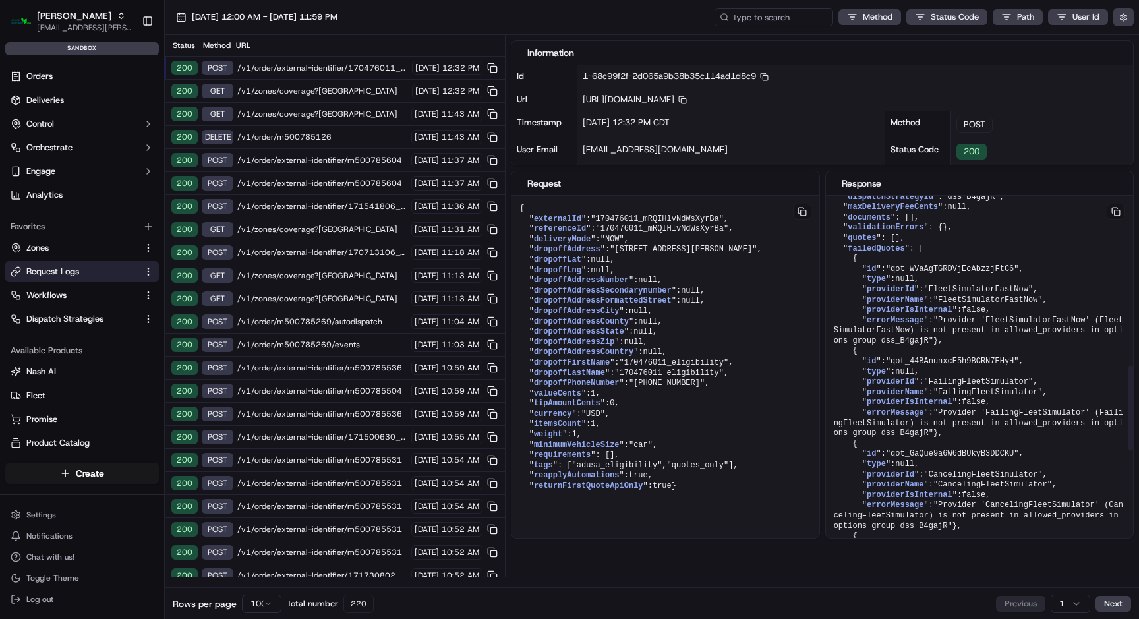
scroll to position [963, 0]
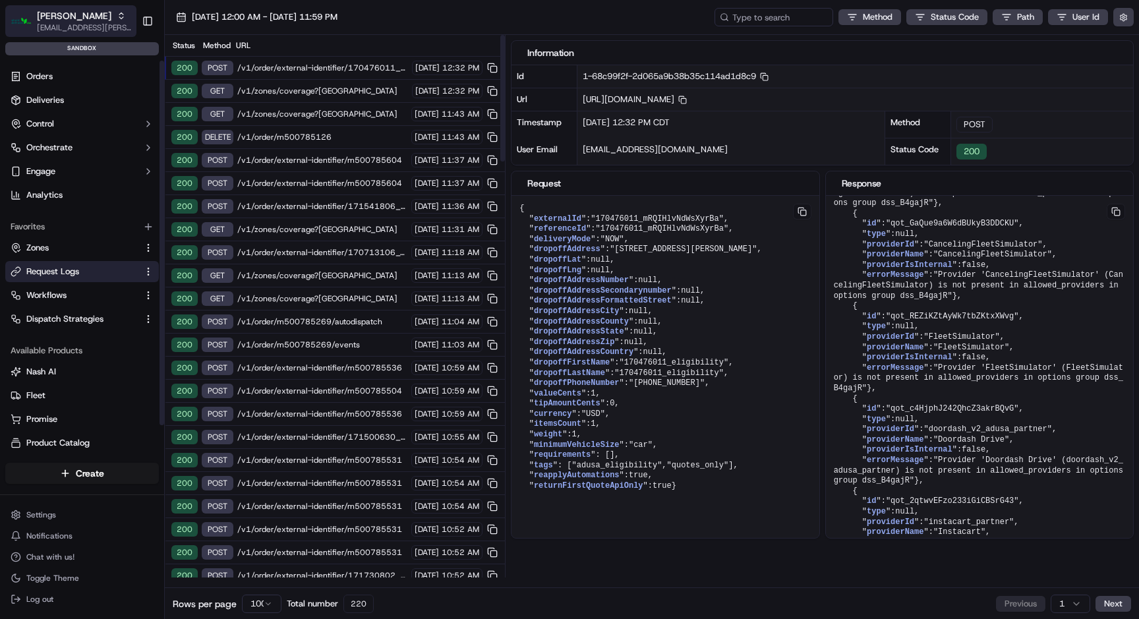
click at [74, 16] on div "Martin's" at bounding box center [84, 15] width 94 height 13
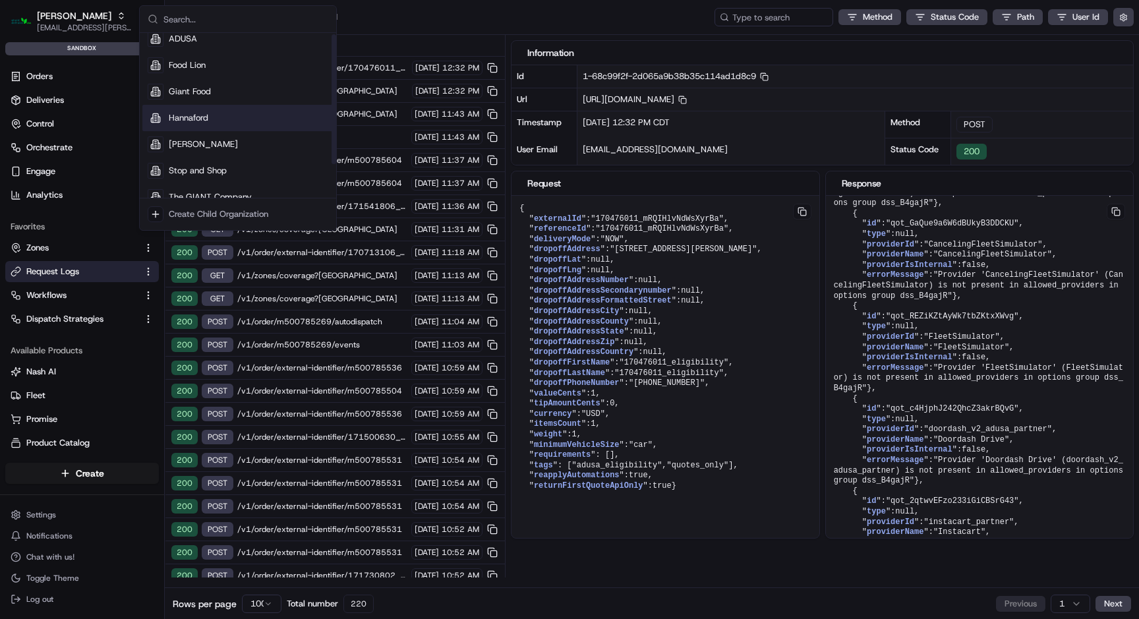
scroll to position [45, 0]
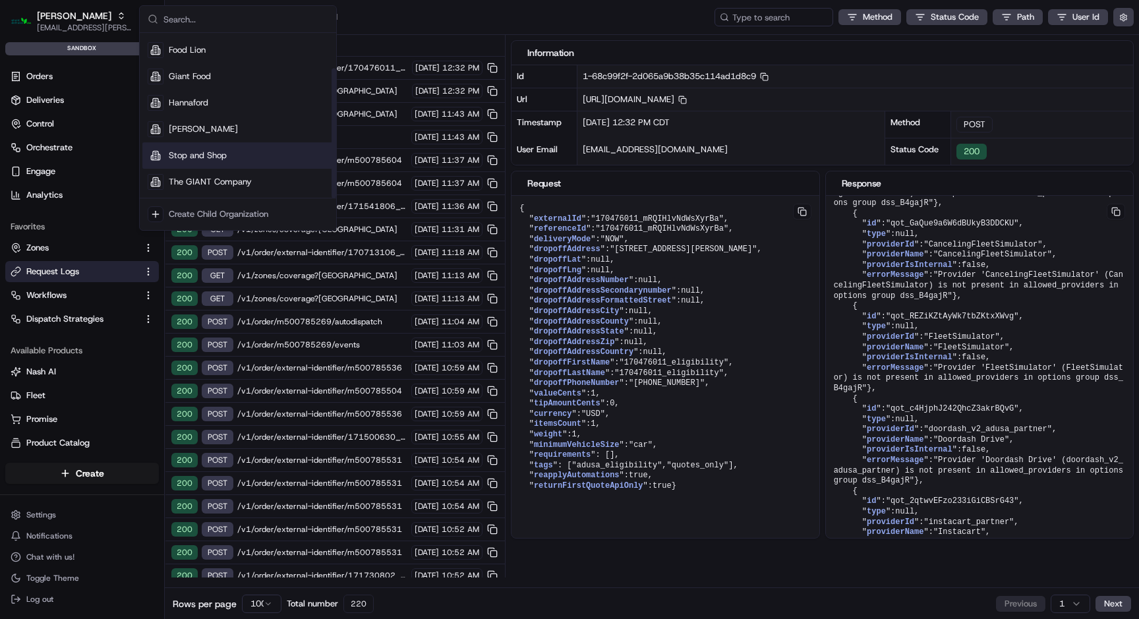
click at [203, 152] on span "Stop and Shop" at bounding box center [198, 156] width 58 height 12
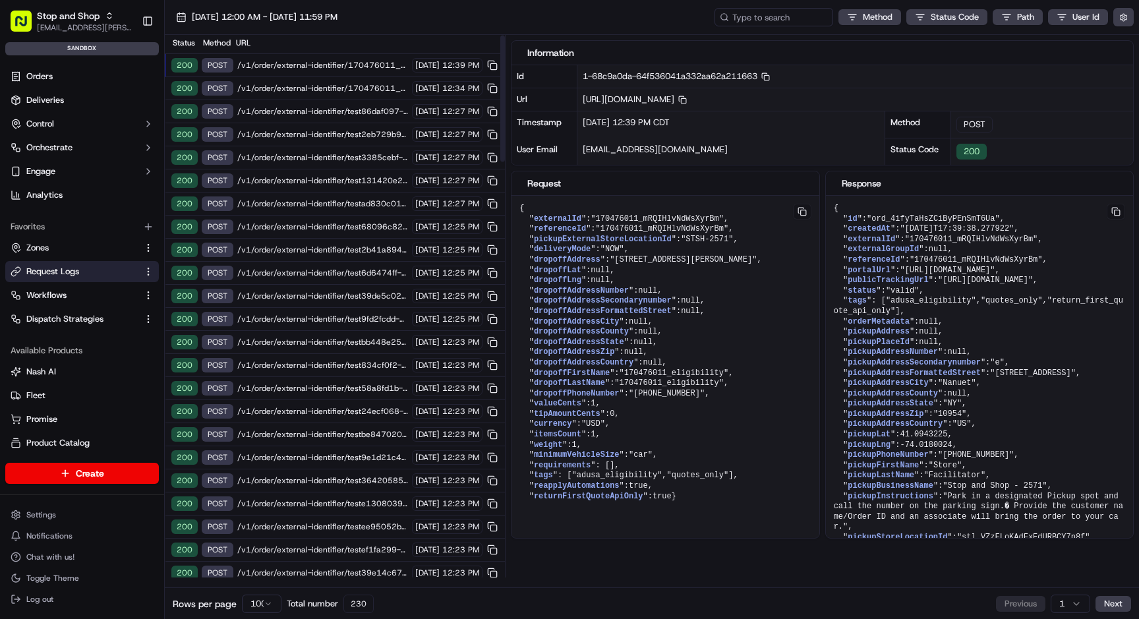
scroll to position [0, 0]
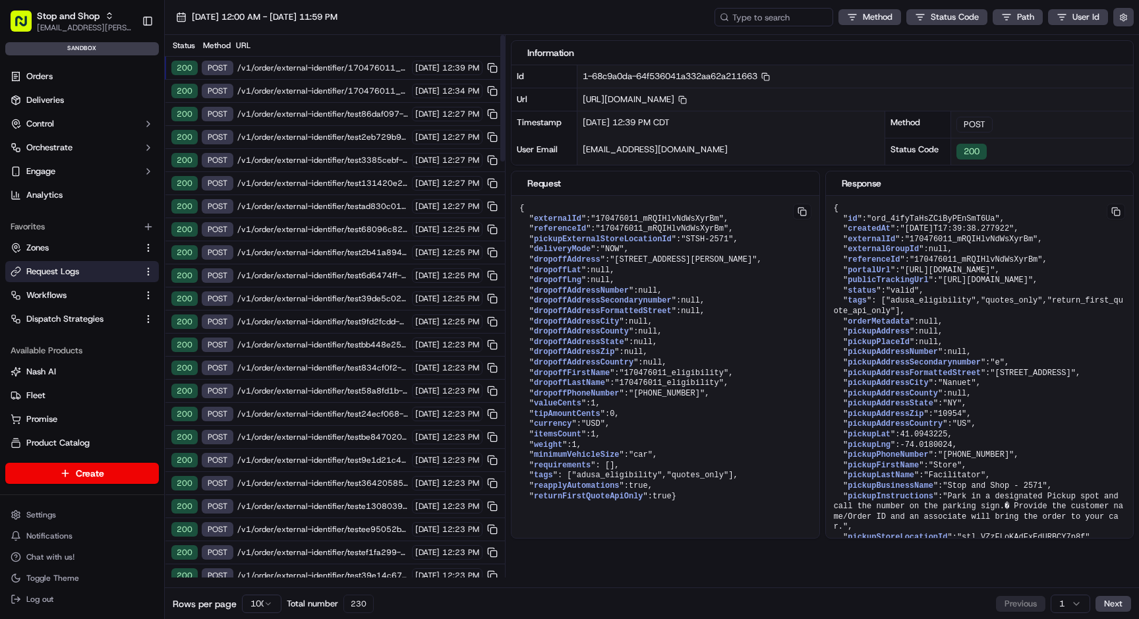
click at [317, 161] on span "/v1/order/external-identifier/test3385cebf-0370-4258-88af-5b9dada025c0" at bounding box center [322, 160] width 171 height 11
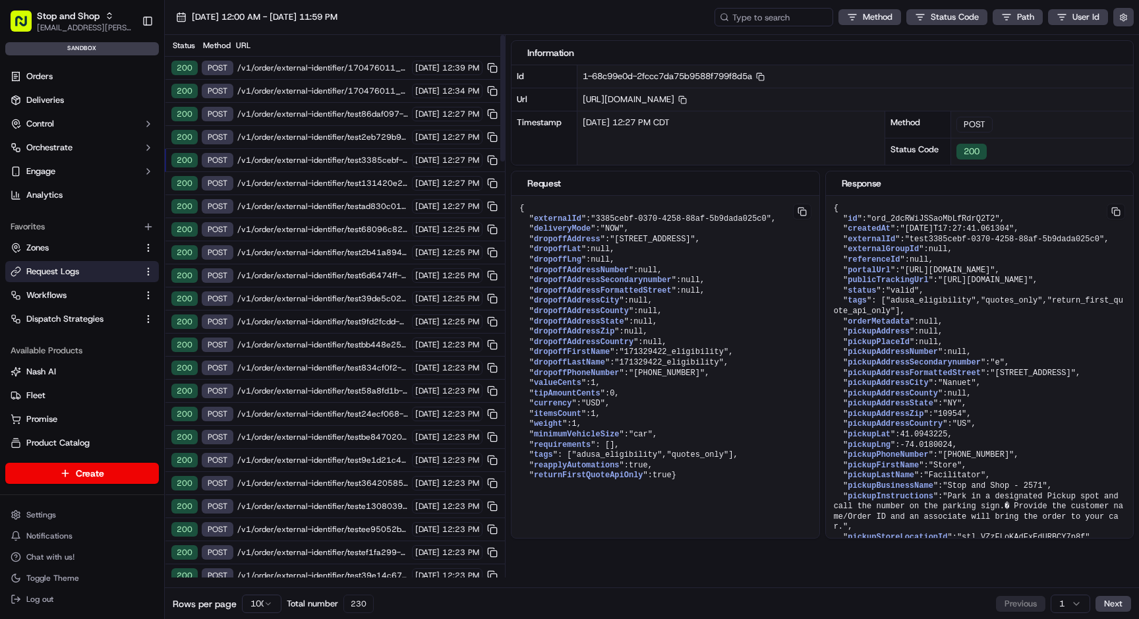
click at [323, 136] on span "/v1/order/external-identifier/test2eb729b9-59dd-4365-b733-6059e9845207" at bounding box center [322, 137] width 171 height 11
click at [319, 200] on div "200 POST /v1/order/external-identifier/testad830c01-003c-4598-8856-cef9f079a9c4…" at bounding box center [335, 206] width 340 height 23
click at [320, 324] on span "/v1/order/external-identifier/test9fd2fcdd-01bb-4b17-a1ea-f5cd70c58b11" at bounding box center [322, 321] width 171 height 11
click at [333, 65] on span "/v1/order/external-identifier/170476011_mRQIHlvNdWsXyrBm" at bounding box center [322, 68] width 171 height 11
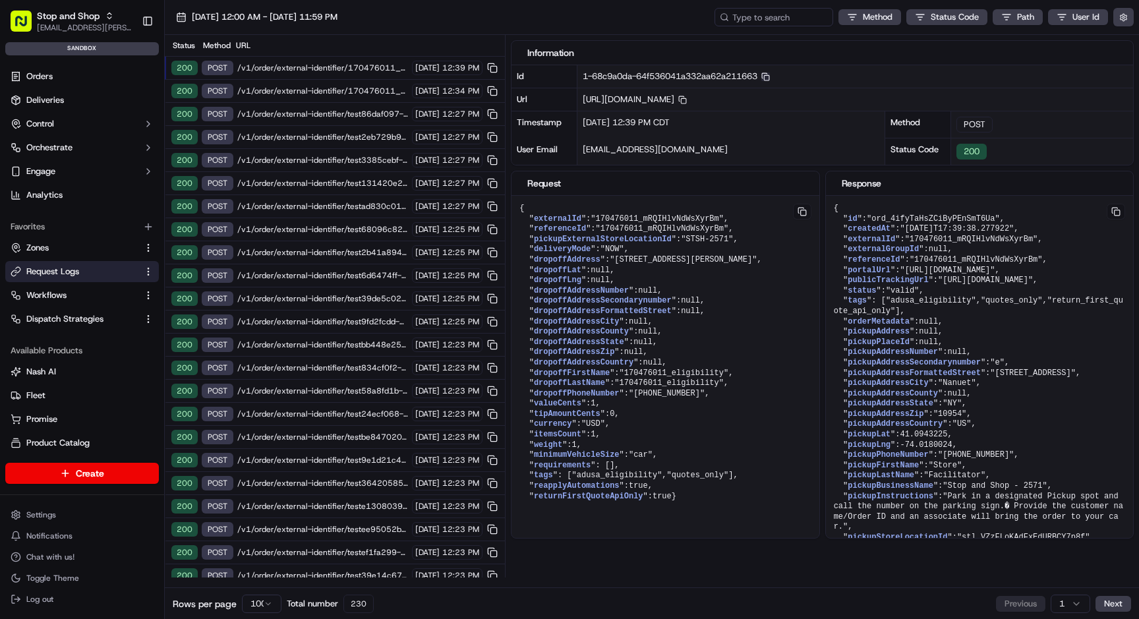
click at [770, 76] on rect "button" at bounding box center [766, 78] width 5 height 5
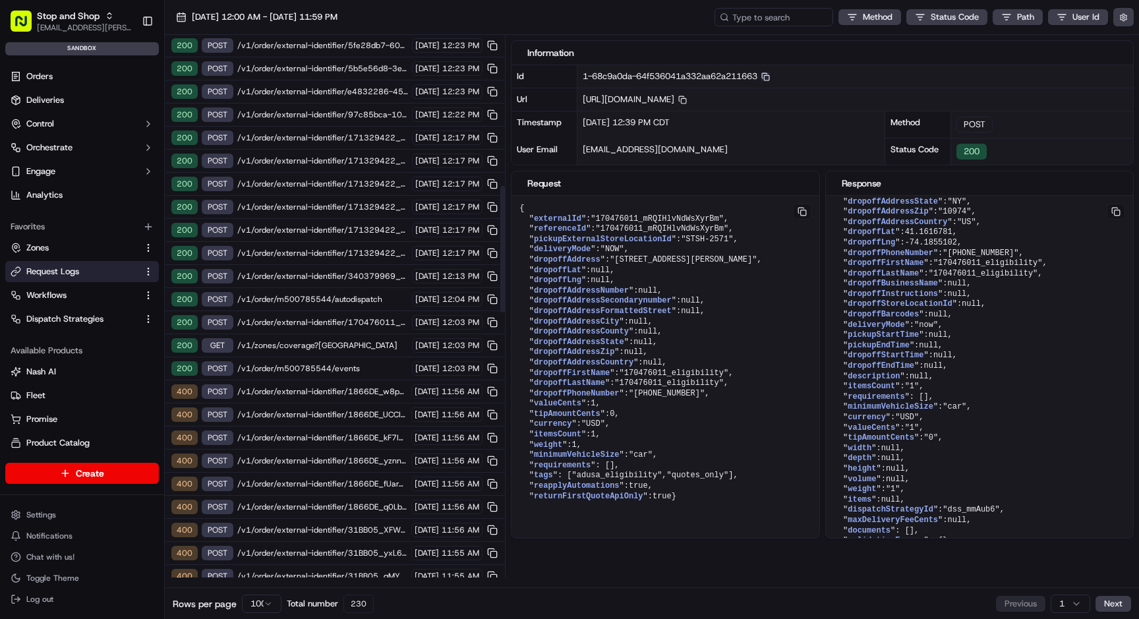
scroll to position [647, 0]
click at [335, 324] on span "/v1/order/m500785544/autodispatch" at bounding box center [322, 320] width 171 height 11
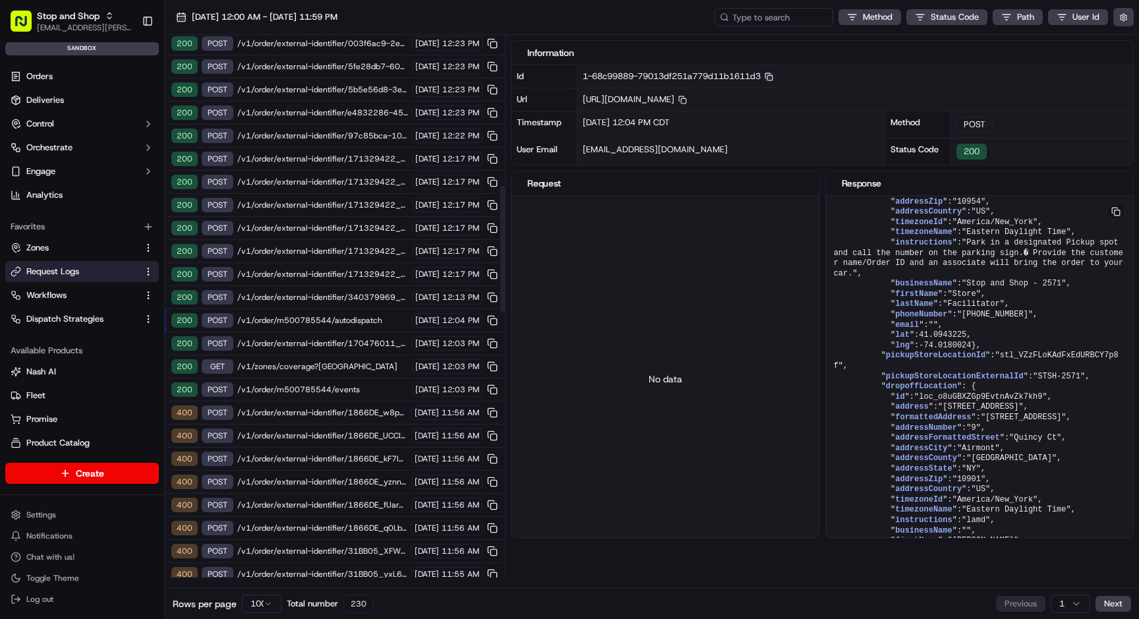
click at [338, 297] on span "/v1/order/external-identifier/340379969_DI8nsJpslzsyuLXN-1" at bounding box center [322, 297] width 171 height 11
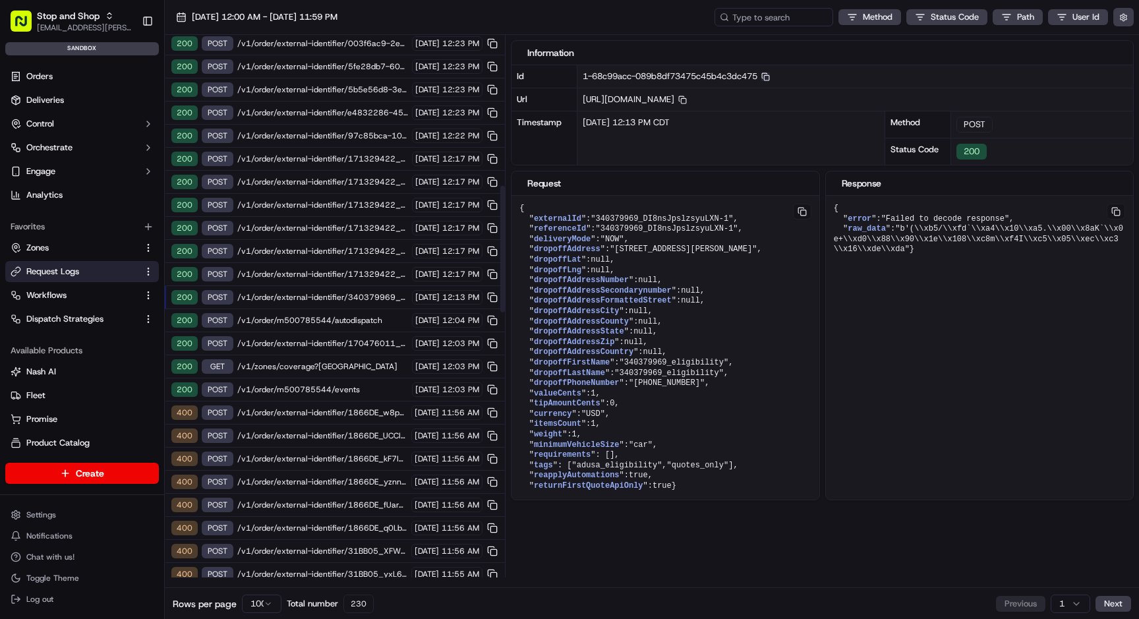
click at [343, 279] on span "/v1/order/external-identifier/171329422_H2iOeQ0Swzsqns5h1" at bounding box center [322, 274] width 171 height 11
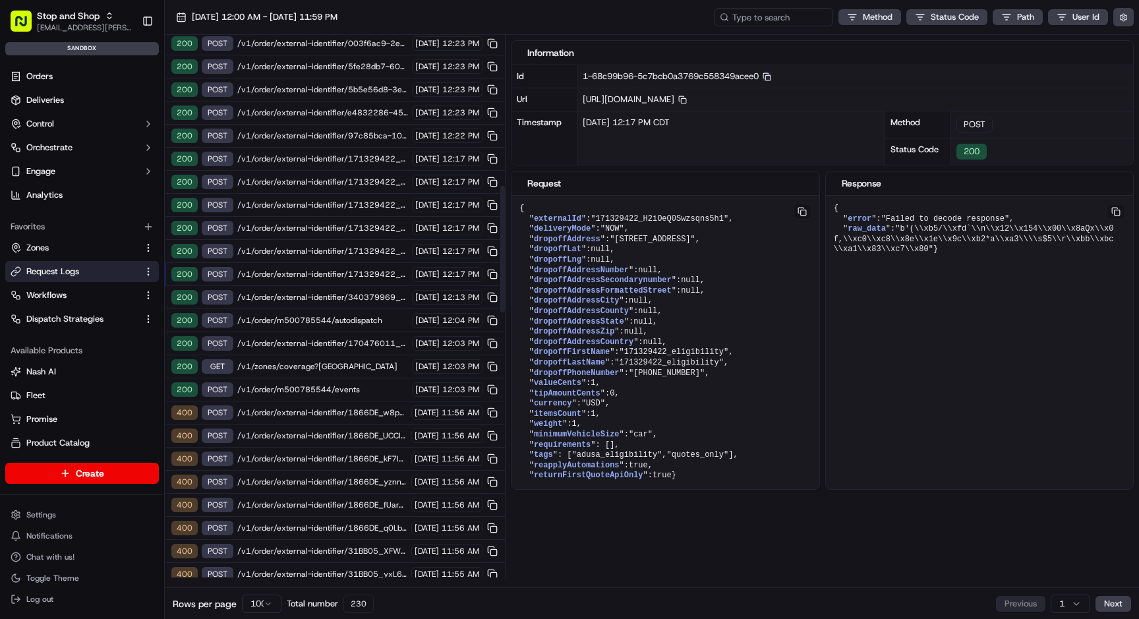
click at [337, 337] on div "200 POST /v1/order/external-identifier/170476011_mRQIHlvNdWsXyrBs 09/16/2025 12…" at bounding box center [335, 343] width 340 height 23
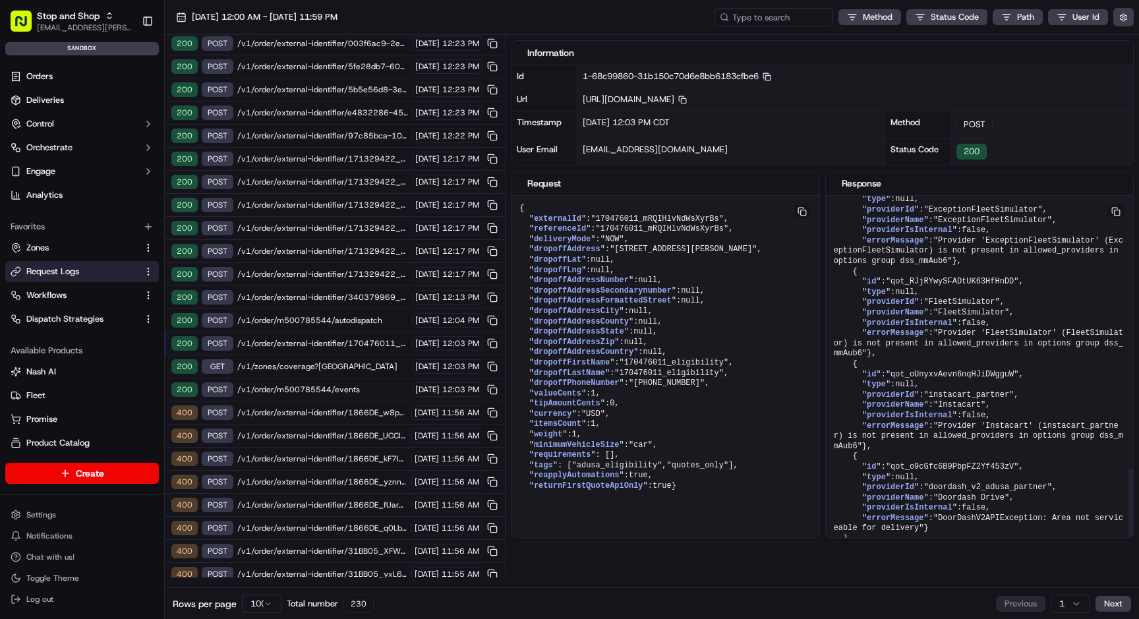
scroll to position [1345, 0]
click at [355, 345] on span "/v1/order/external-identifier/170476011_mRQIHlvNdWsXyrBs" at bounding box center [322, 343] width 171 height 11
click at [771, 75] on icon "button" at bounding box center [766, 76] width 9 height 9
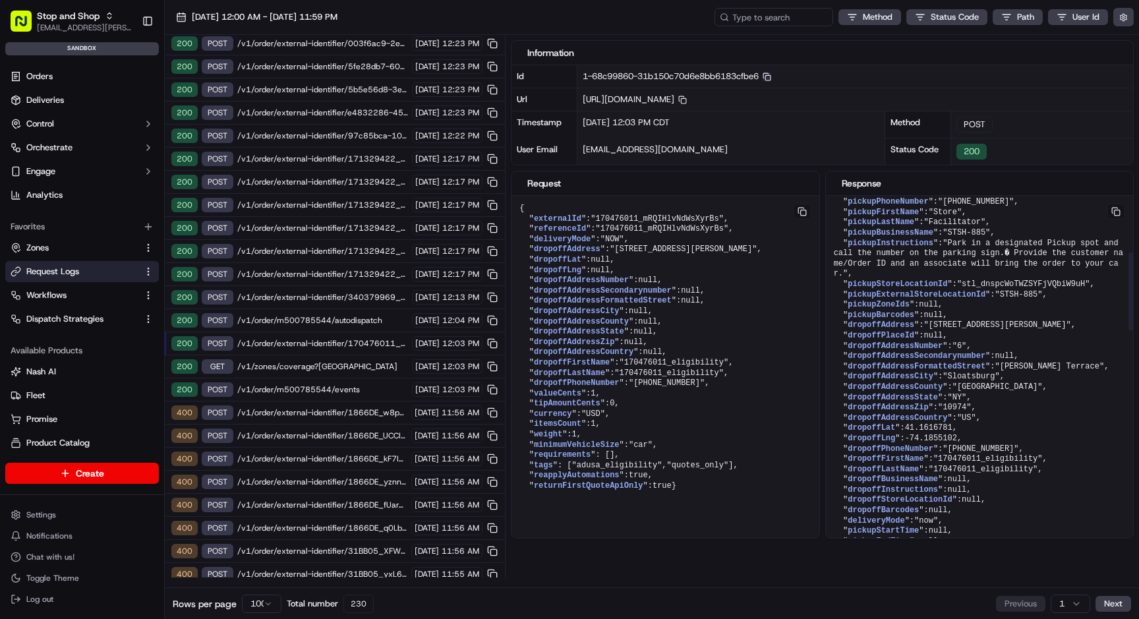
scroll to position [130, 0]
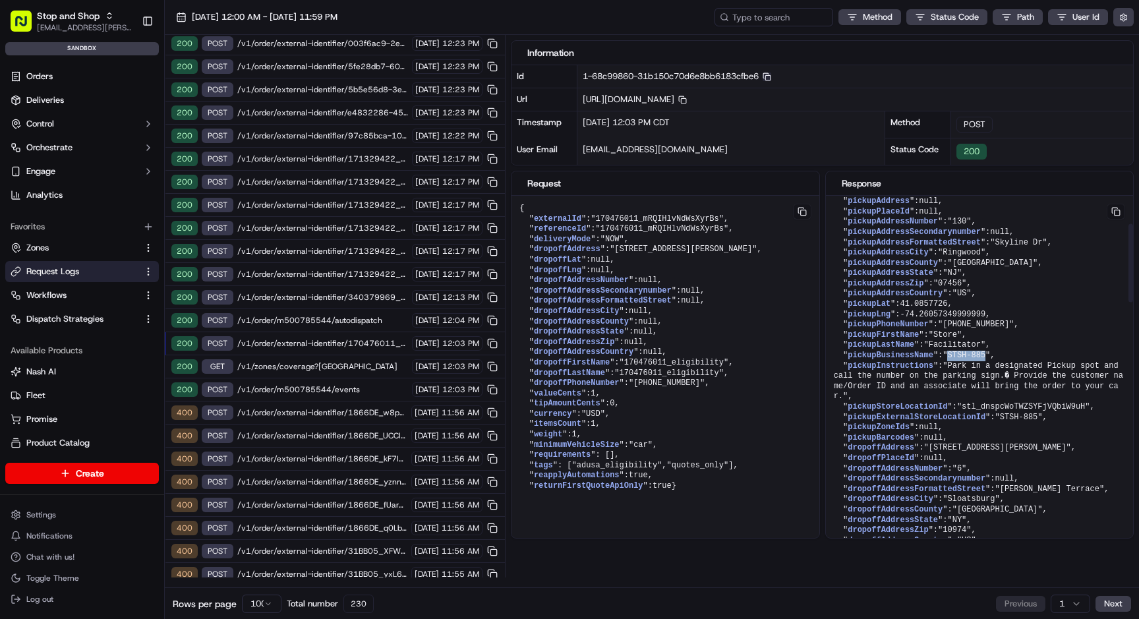
drag, startPoint x: 952, startPoint y: 407, endPoint x: 990, endPoint y: 405, distance: 38.3
click at [990, 360] on span ""STSH-885"" at bounding box center [965, 355] width 47 height 9
copy span "STSH-885"
